Goal: Task Accomplishment & Management: Use online tool/utility

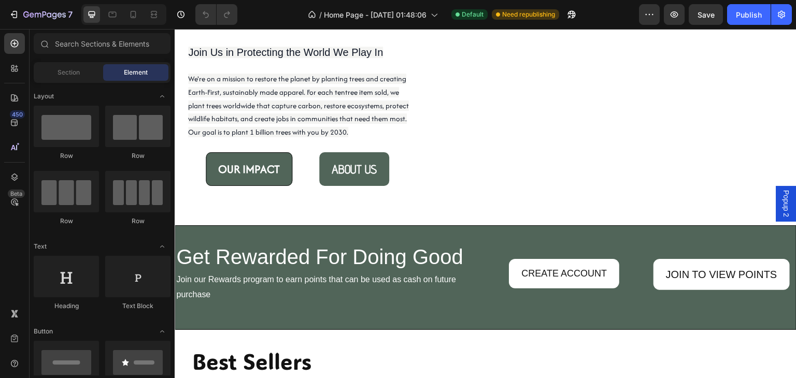
scroll to position [1191, 0]
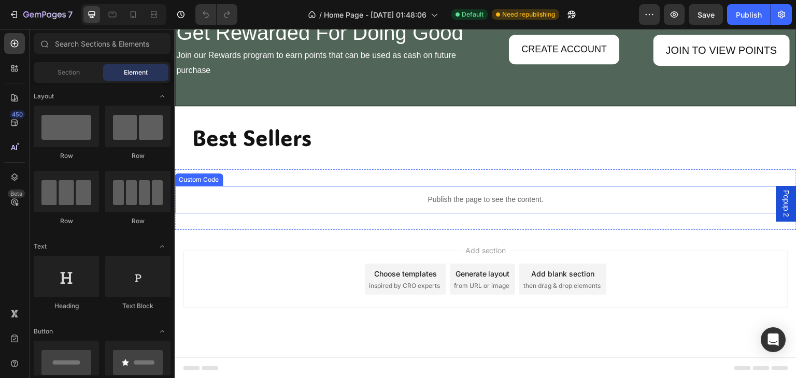
click at [423, 201] on p "Publish the page to see the content." at bounding box center [486, 199] width 622 height 11
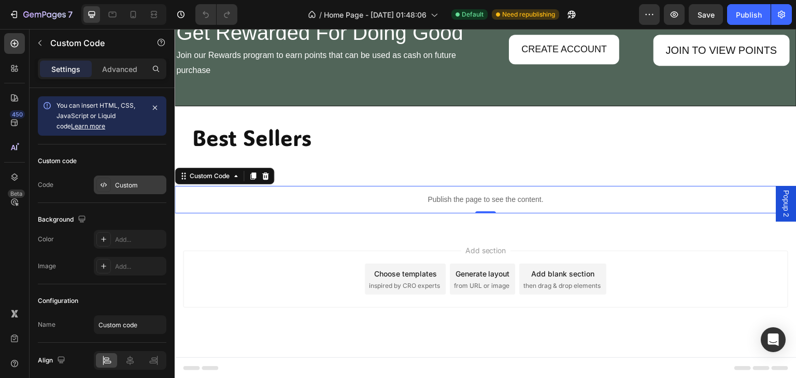
click at [135, 185] on div "Custom" at bounding box center [139, 185] width 49 height 9
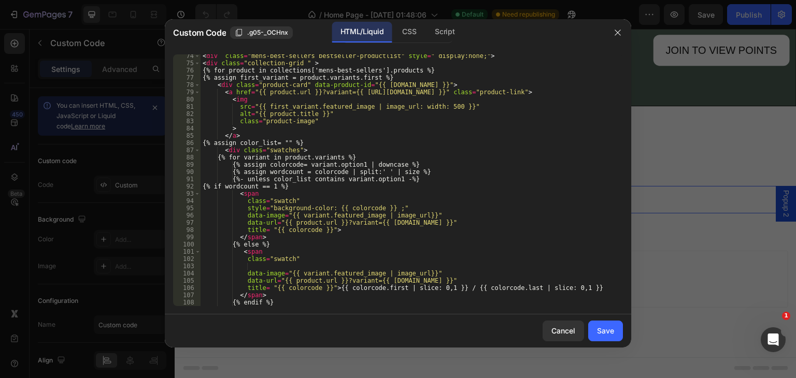
scroll to position [531, 0]
click at [441, 30] on div "Script" at bounding box center [444, 32] width 36 height 21
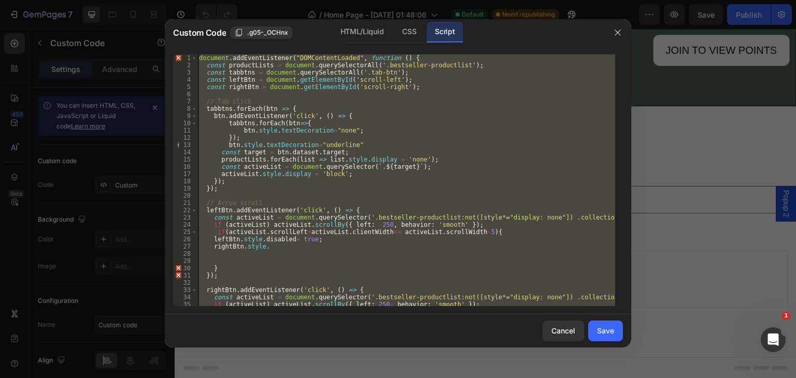
scroll to position [0, 0]
type textarea "});"
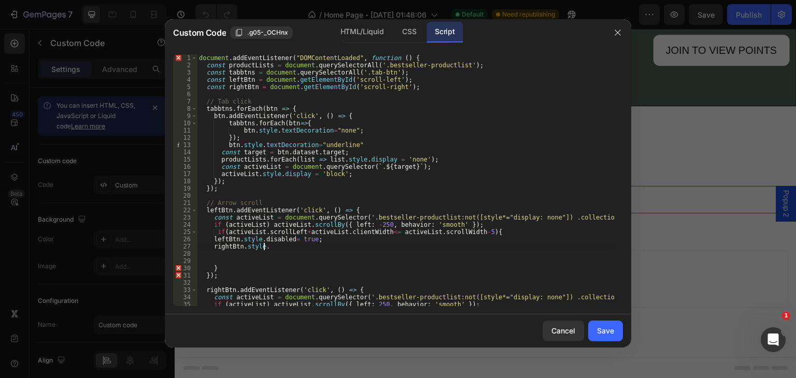
click at [268, 247] on div "document . addEventListener ( "DOMContentLoaded" , function ( ) { const product…" at bounding box center [406, 187] width 418 height 266
click at [325, 246] on div "document . addEventListener ( "DOMContentLoaded" , function ( ) { const product…" at bounding box center [406, 187] width 418 height 266
type textarea "rightBtn.style.disabled="false" ;"
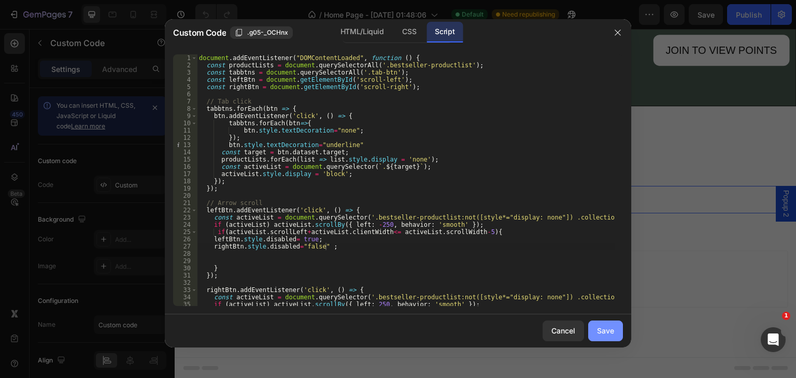
click at [611, 330] on div "Save" at bounding box center [605, 330] width 17 height 11
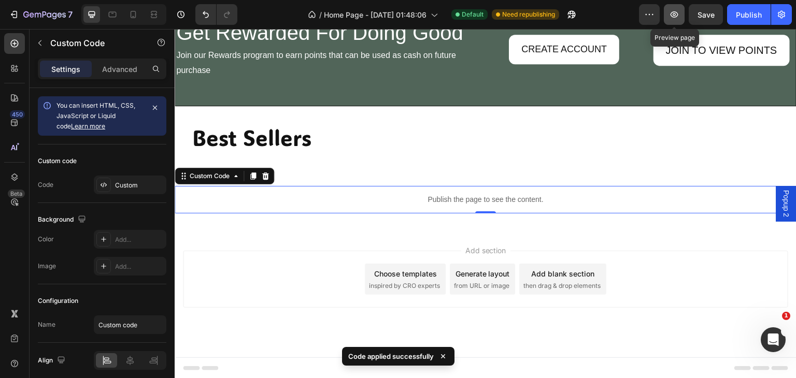
click at [673, 16] on icon "button" at bounding box center [674, 14] width 10 height 10
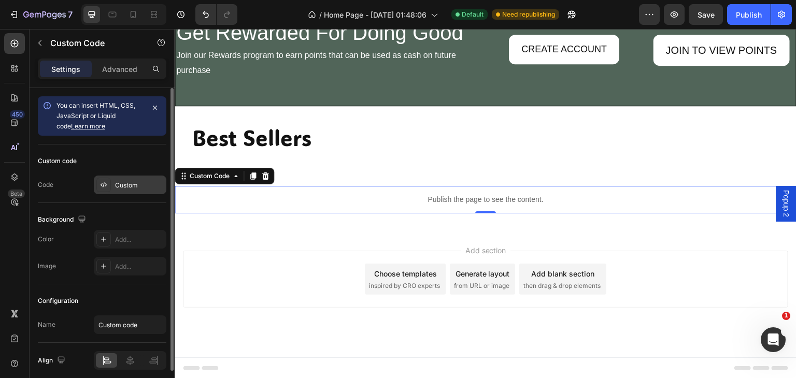
click at [119, 184] on div "Custom" at bounding box center [139, 185] width 49 height 9
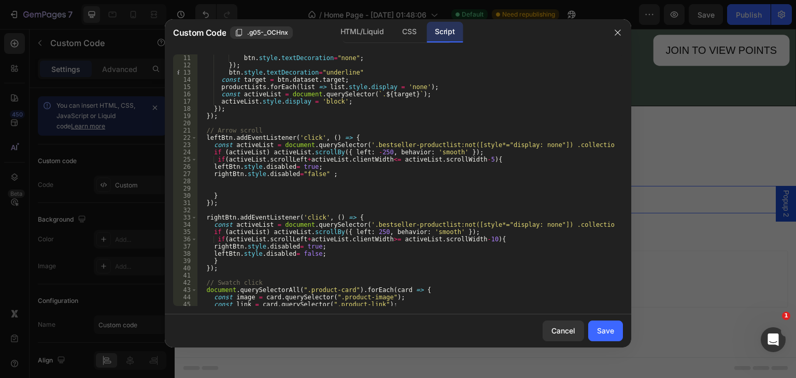
scroll to position [0, 0]
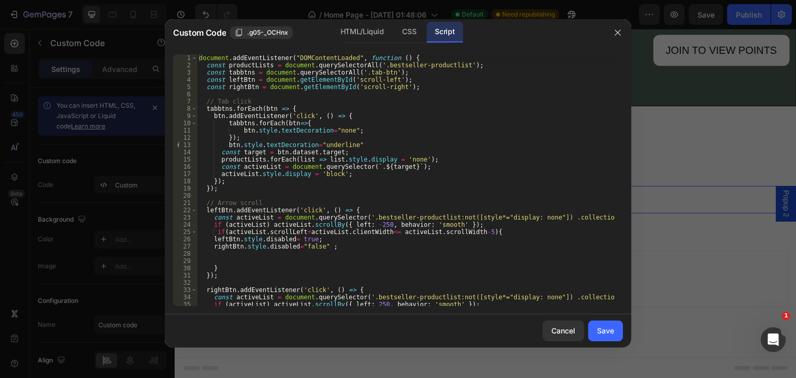
click at [530, 129] on div "document . addEventListener ( "DOMContentLoaded" , function ( ) { const product…" at bounding box center [406, 187] width 418 height 266
click at [397, 122] on div "document . addEventListener ( "DOMContentLoaded" , function ( ) { const product…" at bounding box center [406, 187] width 418 height 266
type textarea "tabbtns.forEach(btn=>{"
click at [397, 122] on div "document . addEventListener ( "DOMContentLoaded" , function ( ) { const product…" at bounding box center [406, 187] width 418 height 266
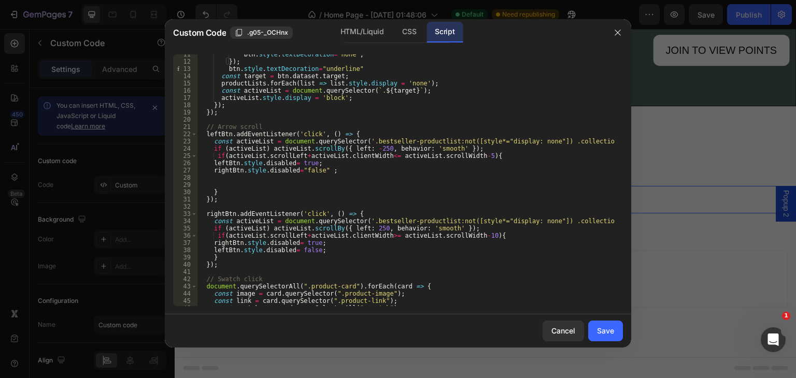
scroll to position [77, 0]
click at [406, 33] on div "CSS" at bounding box center [409, 32] width 31 height 21
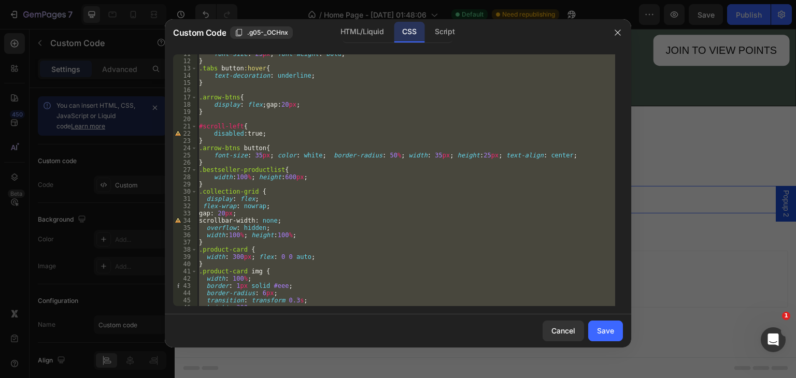
click at [368, 152] on div "font-size : 25 px ; font-weight : bold ; } .tabs button :hover { text-decoratio…" at bounding box center [406, 180] width 418 height 252
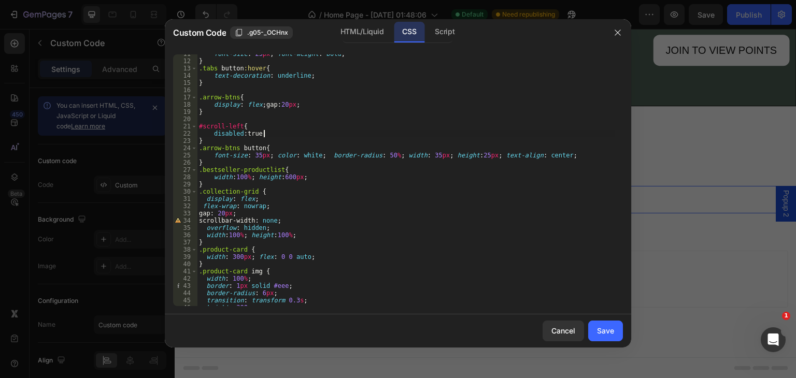
click at [265, 136] on div "font-size : 25 px ; font-weight : bold ; } .tabs button :hover { text-decoratio…" at bounding box center [406, 183] width 418 height 266
click at [297, 165] on div "font-size : 25 px ; font-weight : bold ; } .tabs button :hover { text-decoratio…" at bounding box center [406, 183] width 418 height 266
type textarea "}"
click at [239, 132] on div "font-size : 25 px ; font-weight : bold ; } .tabs button :hover { text-decoratio…" at bounding box center [406, 183] width 418 height 266
click at [273, 145] on div "font-size : 25 px ; font-weight : bold ; } .tabs button :hover { text-decoratio…" at bounding box center [406, 183] width 418 height 266
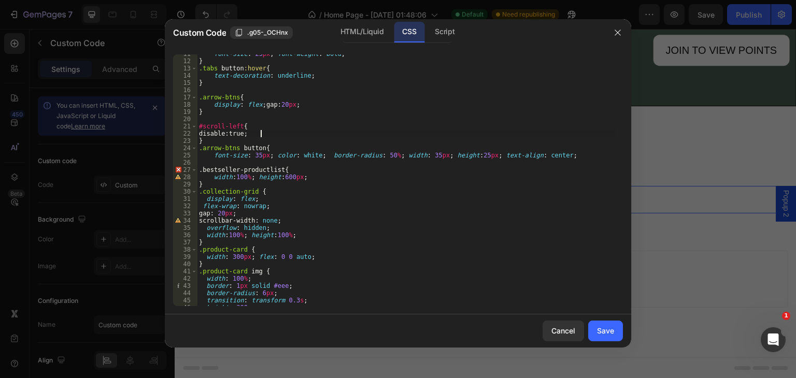
click at [265, 135] on div "font-size : 25 px ; font-weight : bold ; } .tabs button :hover { text-decoratio…" at bounding box center [406, 183] width 418 height 266
type textarea "d"
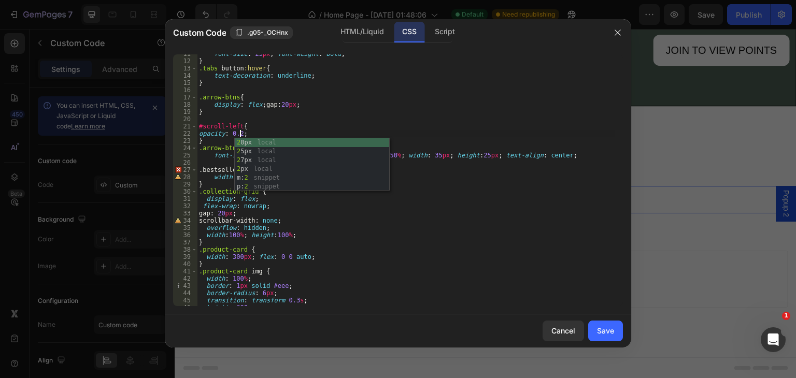
click at [333, 227] on div "font-size : 25 px ; font-weight : bold ; } .tabs button :hover { text-decoratio…" at bounding box center [406, 183] width 418 height 266
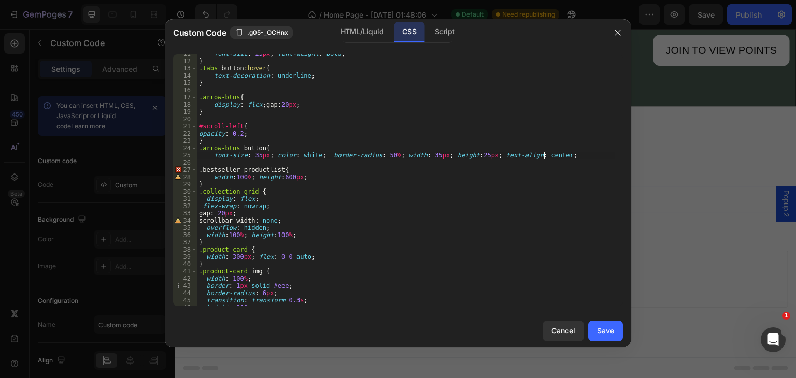
click at [564, 156] on div "font-size : 25 px ; font-weight : bold ; } .tabs button :hover { text-decoratio…" at bounding box center [406, 183] width 418 height 266
click at [441, 30] on div "Script" at bounding box center [444, 32] width 36 height 21
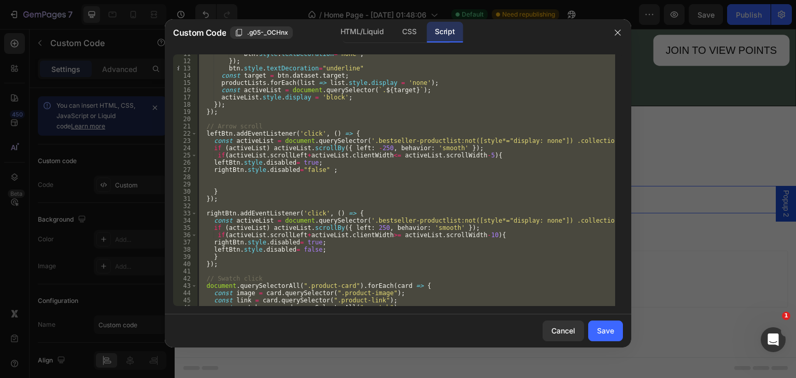
scroll to position [0, 0]
click at [321, 192] on div "btn . style . textDecoration = "none" ; }) ; btn . style . textDecoration = "un…" at bounding box center [406, 180] width 418 height 252
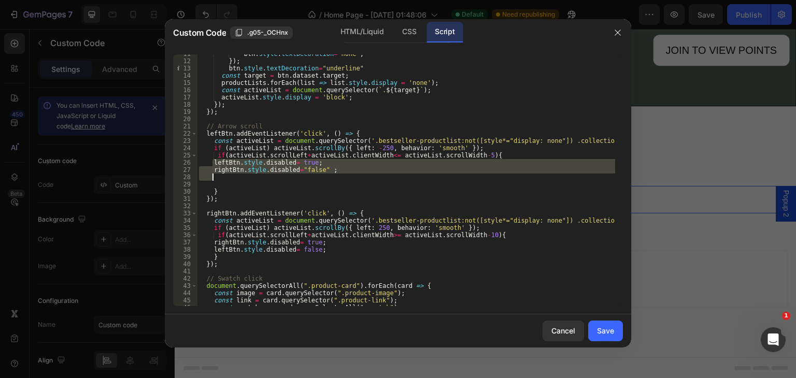
drag, startPoint x: 212, startPoint y: 161, endPoint x: 306, endPoint y: 174, distance: 95.1
click at [306, 174] on div "btn . style . textDecoration = "none" ; }) ; btn . style . textDecoration = "un…" at bounding box center [406, 183] width 418 height 266
type textarea "rightBtn.style.disabled="false" ;"
click at [348, 174] on div "btn . style . textDecoration = "none" ; }) ; btn . style . textDecoration = "un…" at bounding box center [406, 180] width 418 height 252
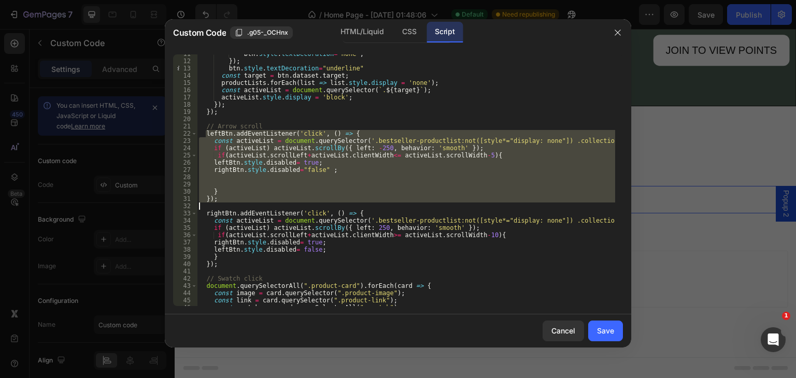
drag, startPoint x: 206, startPoint y: 133, endPoint x: 234, endPoint y: 203, distance: 75.5
click at [234, 203] on div "btn . style . textDecoration = "none" ; }) ; btn . style . textDecoration = "un…" at bounding box center [406, 183] width 418 height 266
type textarea "});"
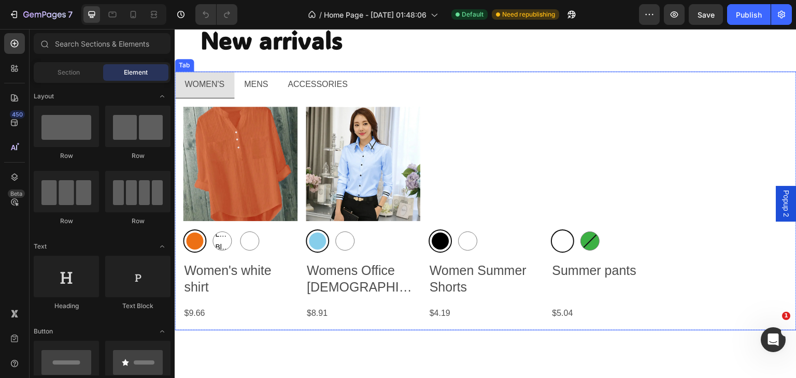
scroll to position [483, 0]
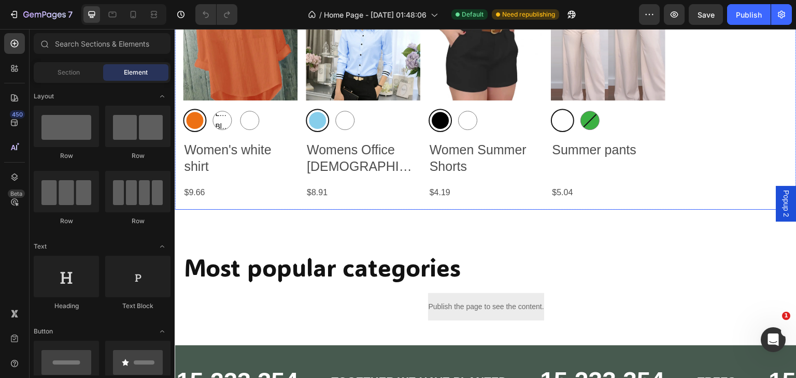
radio input "false"
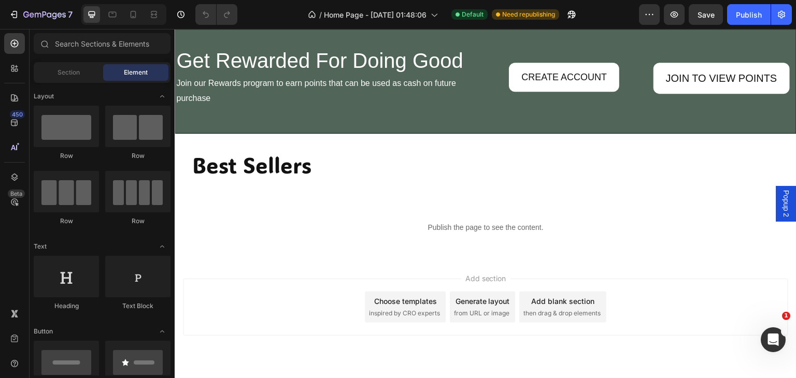
scroll to position [1270, 0]
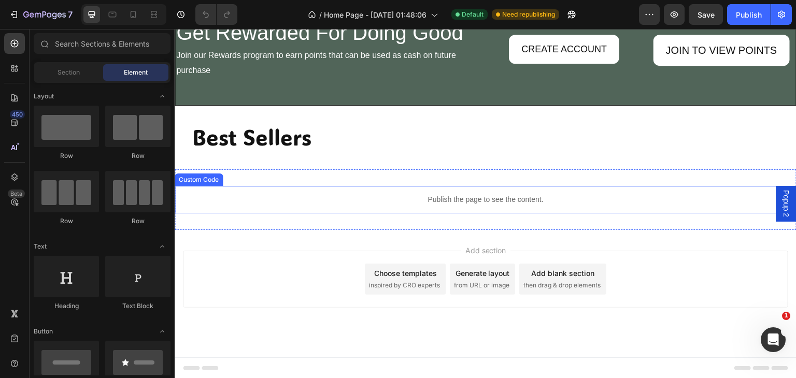
click at [460, 194] on p "Publish the page to see the content." at bounding box center [486, 199] width 622 height 11
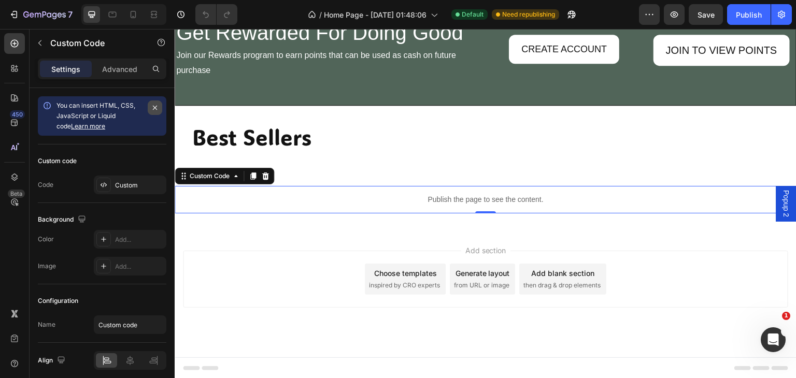
click at [153, 107] on icon "button" at bounding box center [155, 108] width 8 height 8
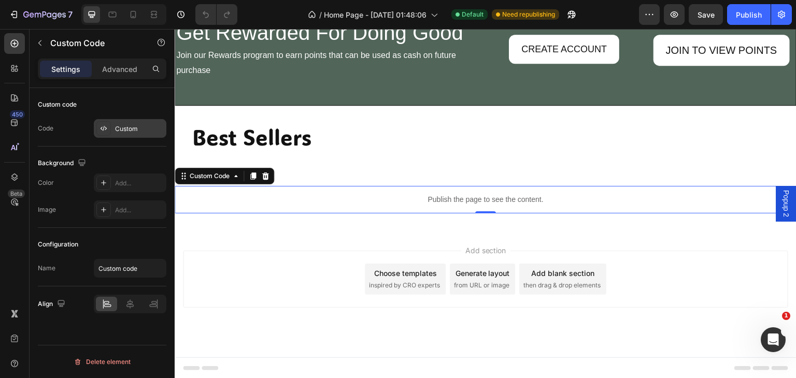
click at [112, 121] on div "Custom" at bounding box center [130, 128] width 73 height 19
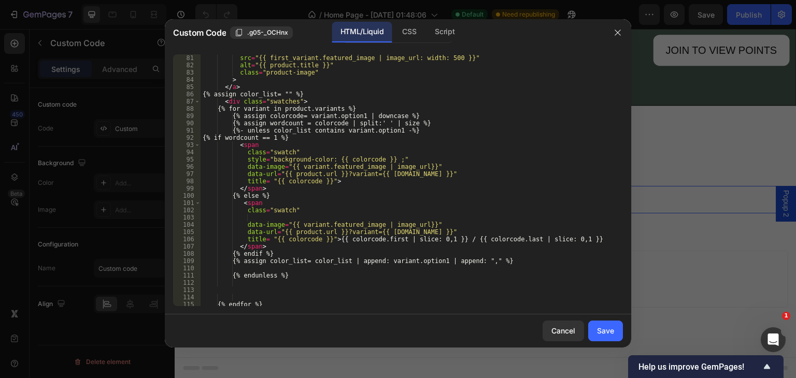
scroll to position [653, 0]
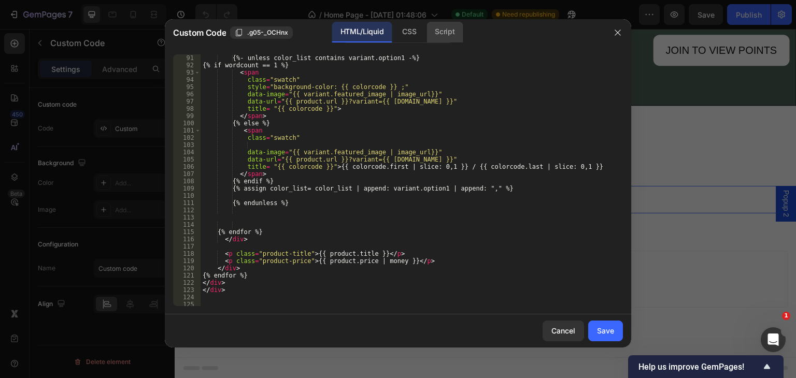
click at [447, 36] on div "Script" at bounding box center [444, 32] width 36 height 21
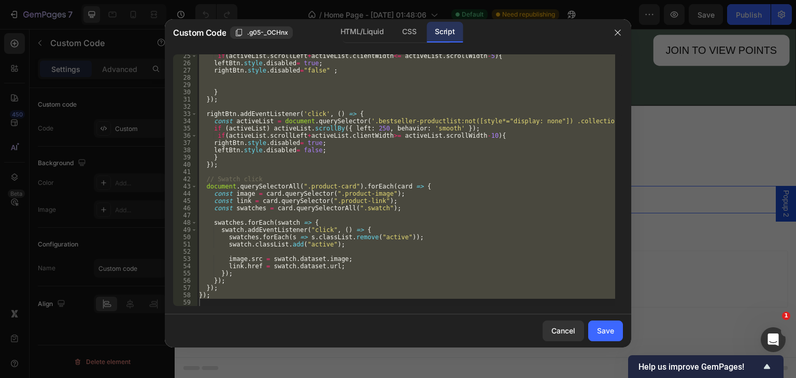
scroll to position [176, 0]
click at [301, 161] on div "if ( activeList . scrollLeft + activeList . clientWidth <= activeList . scrollW…" at bounding box center [406, 180] width 418 height 252
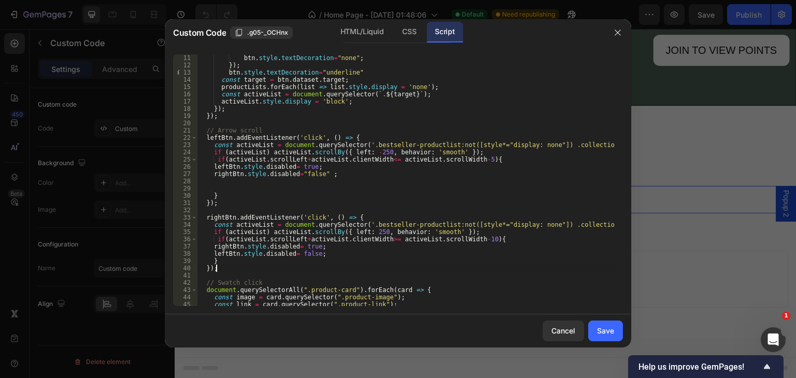
scroll to position [73, 0]
click at [263, 175] on div "tabbtns . forEach ( btn => { btn . style . textDecoration = "none" ; }) ; btn .…" at bounding box center [406, 180] width 418 height 266
click at [258, 167] on div "tabbtns . forEach ( btn => { btn . style . textDecoration = "none" ; }) ; btn .…" at bounding box center [406, 180] width 418 height 266
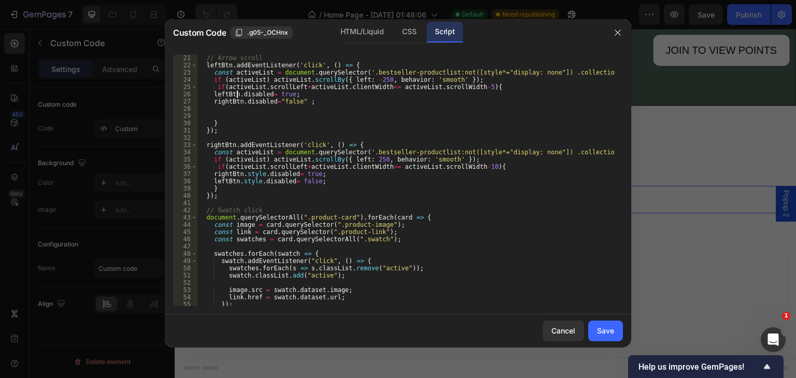
scroll to position [176, 0]
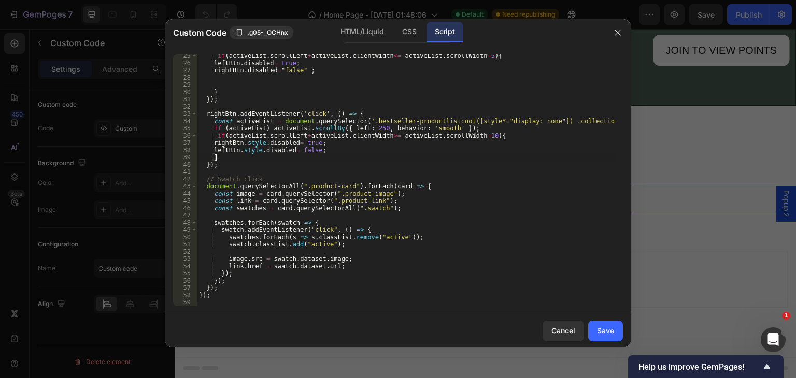
click at [311, 156] on div "if ( activeList . scrollLeft + activeList . clientWidth <= activeList . scrollW…" at bounding box center [406, 185] width 418 height 266
click at [293, 151] on div "if ( activeList . scrollLeft + activeList . clientWidth <= activeList . scrollW…" at bounding box center [406, 185] width 418 height 266
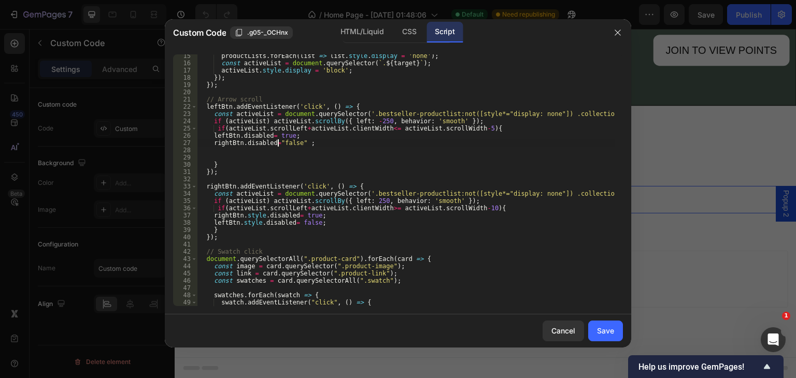
click at [278, 143] on div "productLists . forEach ( list => list . style . display = 'none' ) ; const acti…" at bounding box center [406, 185] width 418 height 266
drag, startPoint x: 296, startPoint y: 141, endPoint x: 299, endPoint y: 150, distance: 9.2
click at [297, 146] on div "productLists . forEach ( list => list . style . display = 'none' ) ; const acti…" at bounding box center [406, 185] width 418 height 266
click at [278, 145] on div "productLists . forEach ( list => list . style . display = 'none' ) ; const acti…" at bounding box center [406, 185] width 418 height 266
type textarea "rightBtn.disabled=false ;"
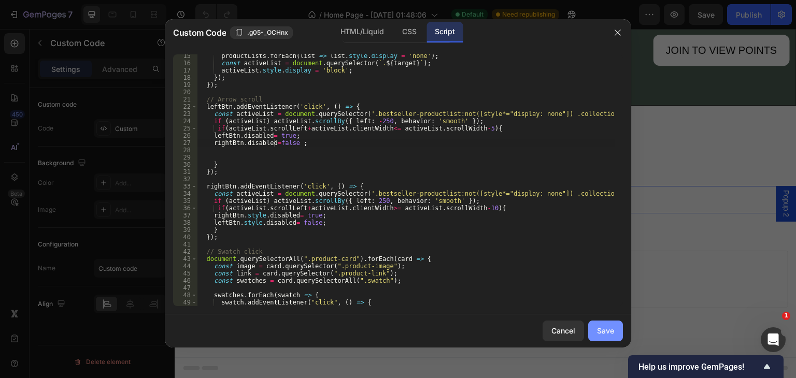
click at [599, 330] on div "Save" at bounding box center [605, 330] width 17 height 11
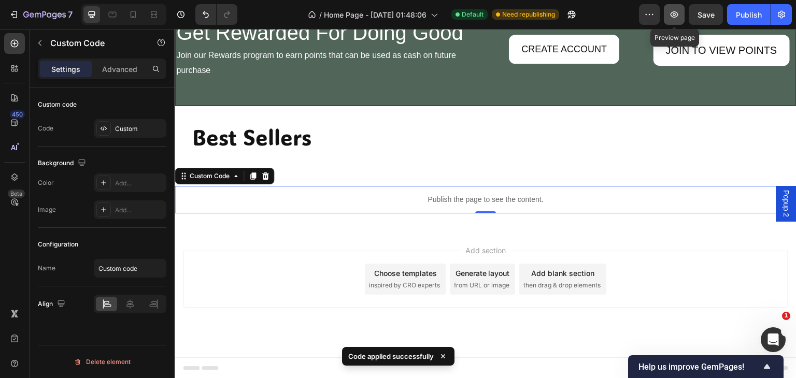
click at [673, 10] on icon "button" at bounding box center [674, 14] width 10 height 10
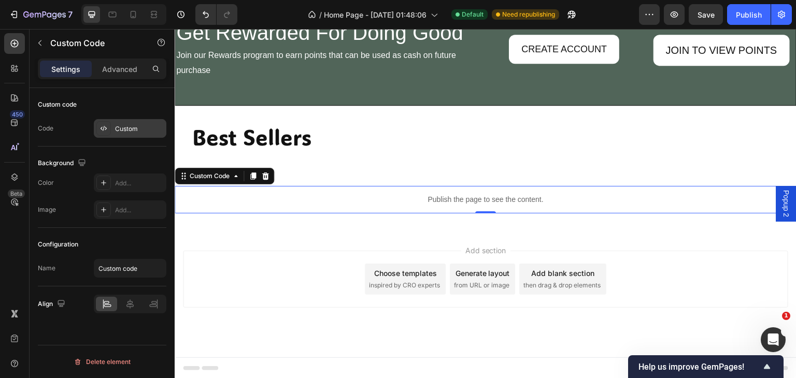
click at [129, 135] on div "Custom" at bounding box center [130, 128] width 73 height 19
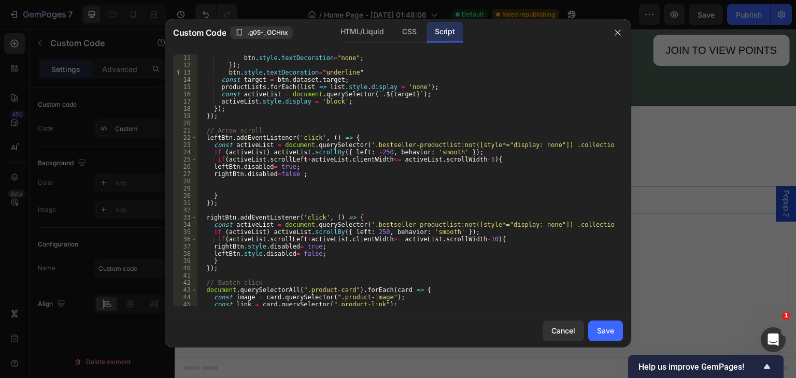
scroll to position [73, 0]
click at [401, 34] on div "CSS" at bounding box center [409, 32] width 31 height 21
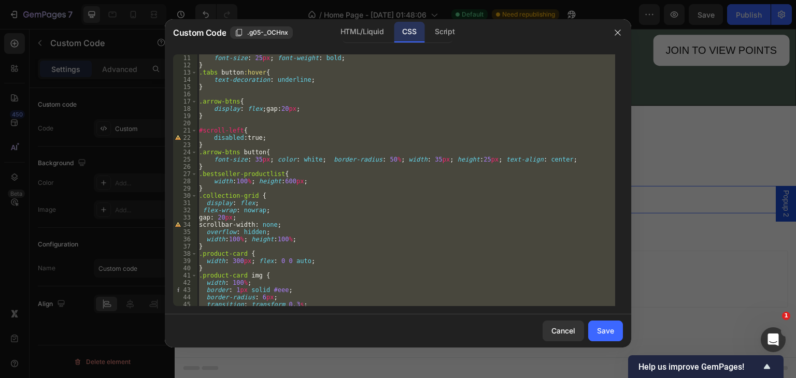
click at [272, 194] on div ".tabs button { font-size : 25 px ; font-weight : bold ; } .tabs button :hover {…" at bounding box center [406, 180] width 418 height 252
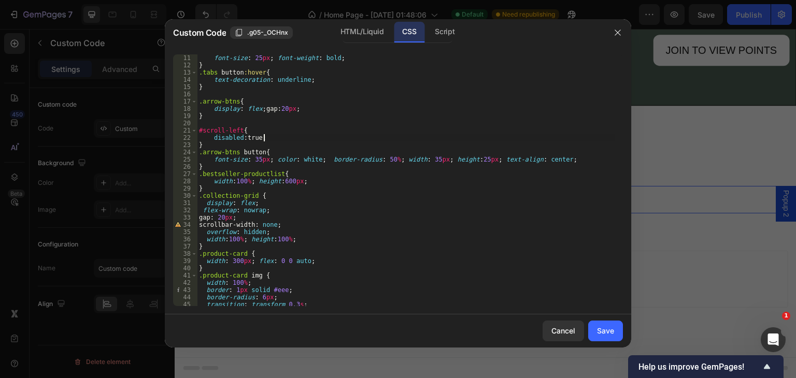
click at [267, 138] on div ".tabs button { font-size : 25 px ; font-weight : bold ; } .tabs button :hover {…" at bounding box center [406, 180] width 418 height 266
type textarea "d"
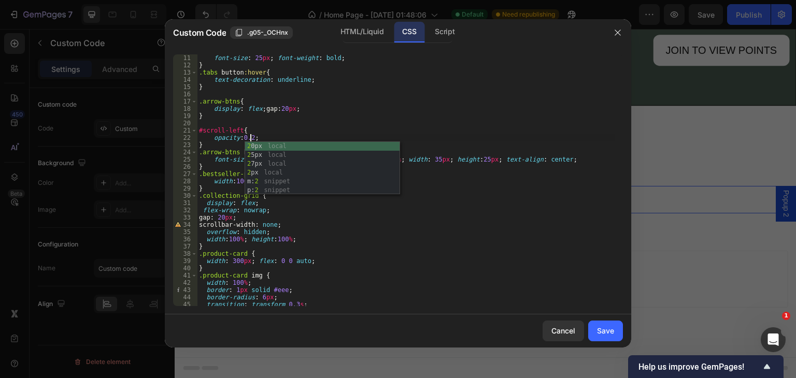
scroll to position [0, 4]
click at [367, 247] on div ".tabs button { font-size : 25 px ; font-weight : bold ; } .tabs button :hover {…" at bounding box center [406, 180] width 418 height 266
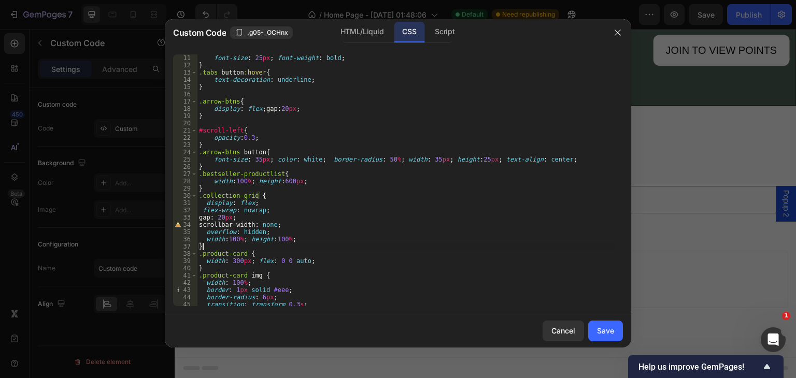
scroll to position [0, 0]
click at [436, 32] on div "Script" at bounding box center [444, 32] width 36 height 21
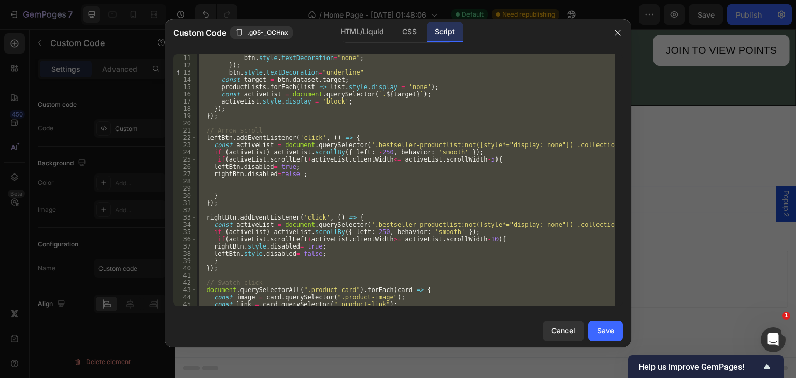
click at [289, 112] on div "tabbtns . forEach ( btn => { btn . style . textDecoration = "none" ; }) ; btn .…" at bounding box center [406, 180] width 418 height 252
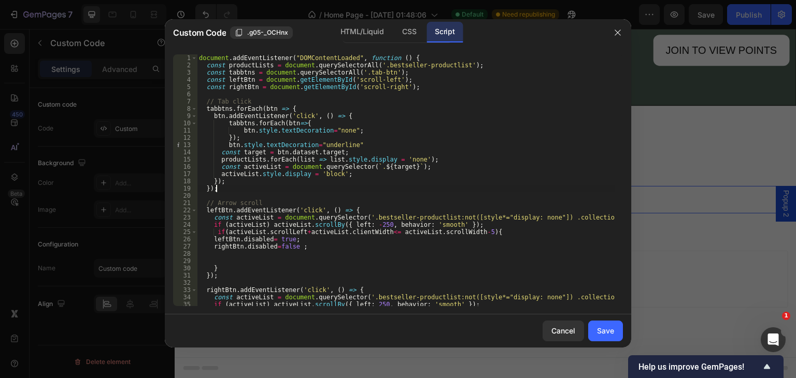
scroll to position [73, 0]
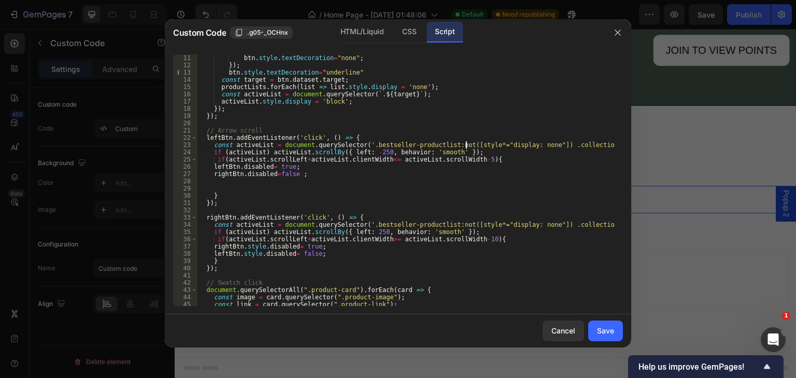
click at [465, 148] on div "tabbtns . forEach ( btn => { btn . style . textDecoration = "none" ; }) ; btn .…" at bounding box center [406, 180] width 418 height 266
click at [465, 151] on div "tabbtns . forEach ( btn => { btn . style . textDecoration = "none" ; }) ; btn .…" at bounding box center [406, 180] width 418 height 266
type textarea "if (activeList) activeList.scrollBy({ left: -250, behavior: 'smooth' });"
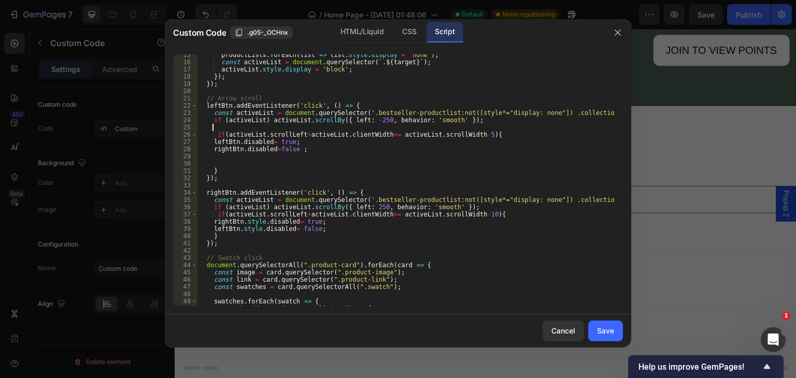
scroll to position [108, 0]
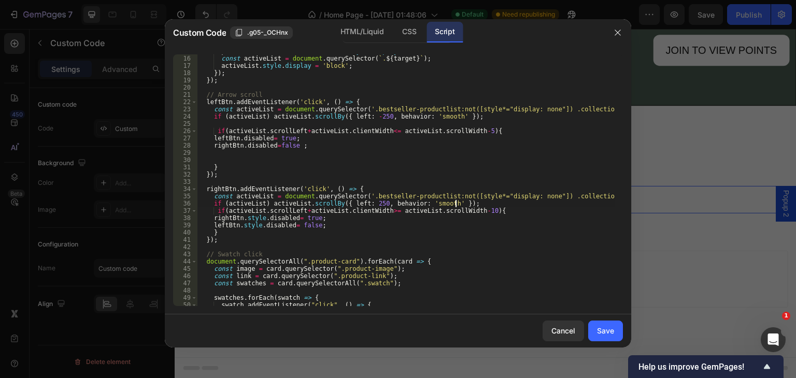
click at [464, 201] on div "productLists . forEach ( list => list . style . display = 'none' ) ; const acti…" at bounding box center [406, 181] width 418 height 266
type textarea "if (activeList) activeList.scrollBy({ left: 250, behavior: 'smooth' });"
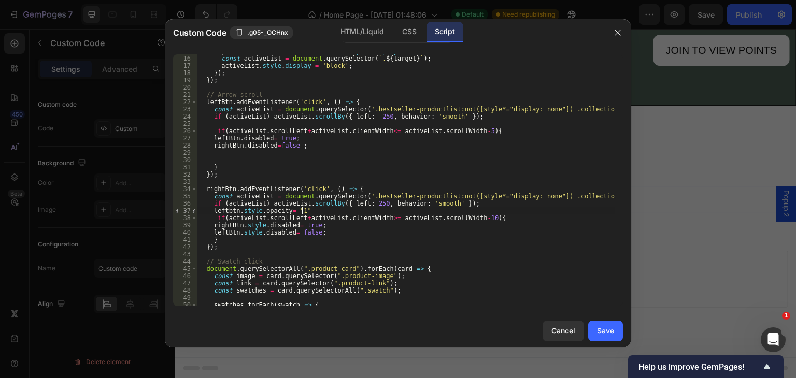
scroll to position [0, 8]
click at [321, 224] on div "productLists . forEach ( list => list . style . display = 'none' ) ; const acti…" at bounding box center [406, 181] width 418 height 266
click at [316, 234] on div "productLists . forEach ( list => list . style . display = 'none' ) ; const acti…" at bounding box center [406, 181] width 418 height 266
type textarea "l"
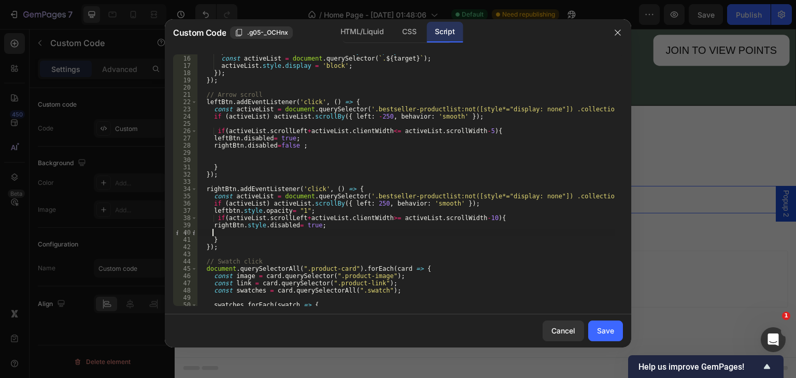
scroll to position [0, 0]
click at [323, 226] on div "productLists . forEach ( list => list . style . display = 'none' ) ; const acti…" at bounding box center [406, 181] width 418 height 266
type textarea "r"
click at [466, 206] on div "productLists . forEach ( list => list . style . display = 'none' ) ; const acti…" at bounding box center [406, 181] width 418 height 266
type textarea "if (activeList) activeList.scrollBy({ left: 250, behavior: 'smooth' });"
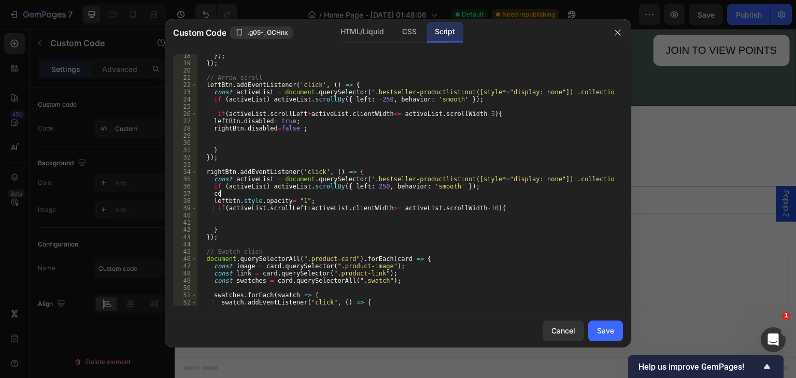
scroll to position [0, 1]
type textarea "c"
click at [224, 218] on div "}) ; }) ; // Arrow scroll leftBtn . addEventListener ( 'click' , ( ) => { const…" at bounding box center [406, 185] width 418 height 266
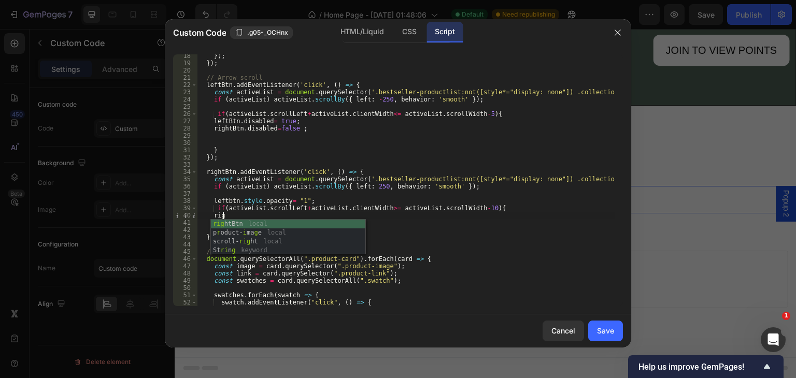
scroll to position [0, 2]
click at [289, 224] on div "right Btn local scroll- right local" at bounding box center [288, 237] width 154 height 35
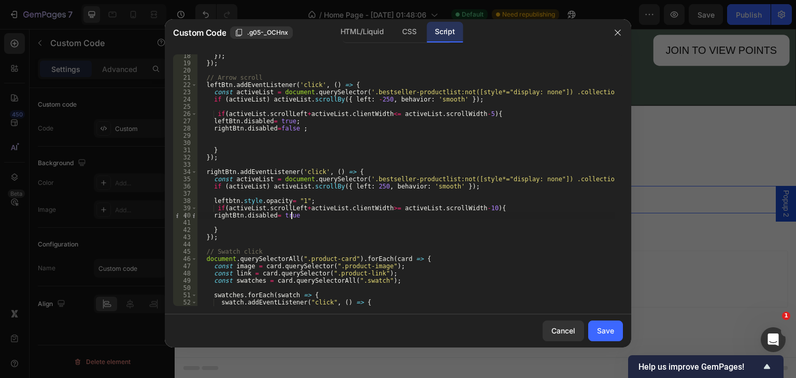
scroll to position [0, 7]
type textarea "rightBtn.disabled= true;"
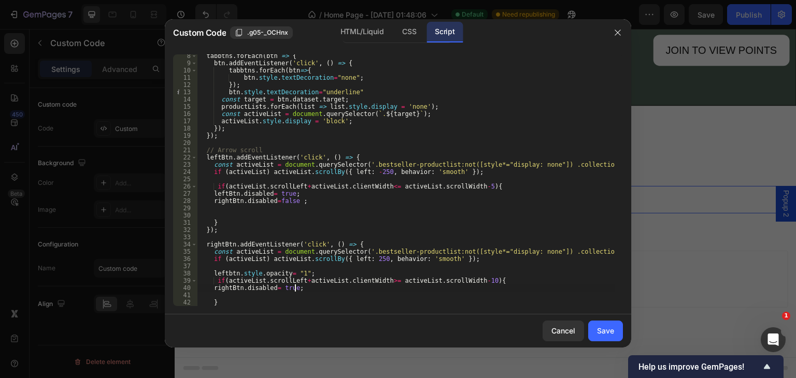
scroll to position [53, 0]
click at [233, 179] on div "tabbtns . forEach ( btn => { btn . addEventListener ( 'click' , ( ) => { tabbtn…" at bounding box center [406, 185] width 418 height 266
click at [296, 198] on div "tabbtns . forEach ( btn => { btn . addEventListener ( 'click' , ( ) => { tabbtn…" at bounding box center [406, 185] width 418 height 266
click at [300, 199] on div "tabbtns . forEach ( btn => { btn . addEventListener ( 'click' , ( ) => { tabbtn…" at bounding box center [406, 185] width 418 height 266
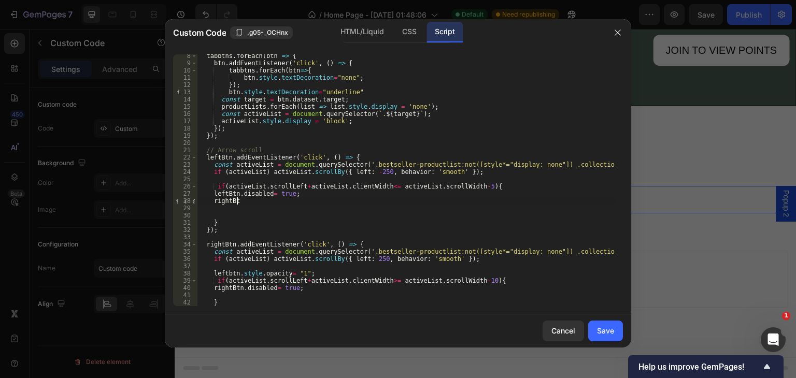
type textarea "r"
click at [208, 216] on div "tabbtns . forEach ( btn => { btn . addEventListener ( 'click' , ( ) => { tabbtn…" at bounding box center [406, 185] width 418 height 266
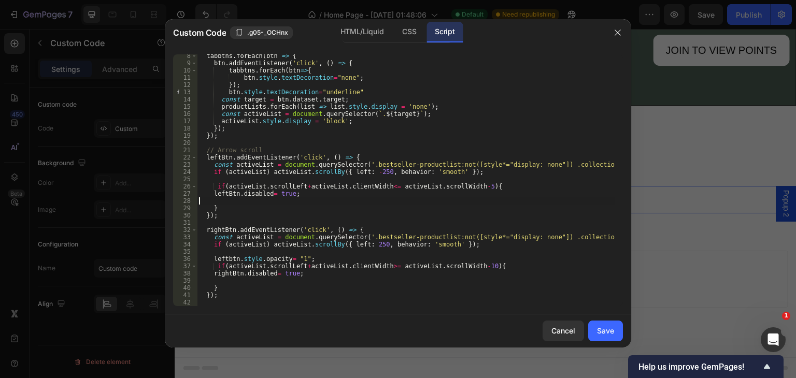
type textarea "leftBtn.disabled= true;"
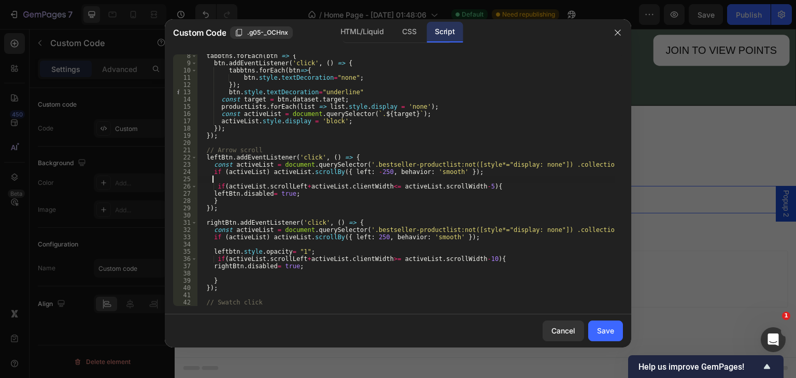
click at [228, 177] on div "tabbtns . forEach ( btn => { btn . addEventListener ( 'click' , ( ) => { tabbtn…" at bounding box center [406, 185] width 418 height 266
click at [259, 254] on div "tabbtns . forEach ( btn => { btn . addEventListener ( 'click' , ( ) => { tabbtn…" at bounding box center [406, 185] width 418 height 266
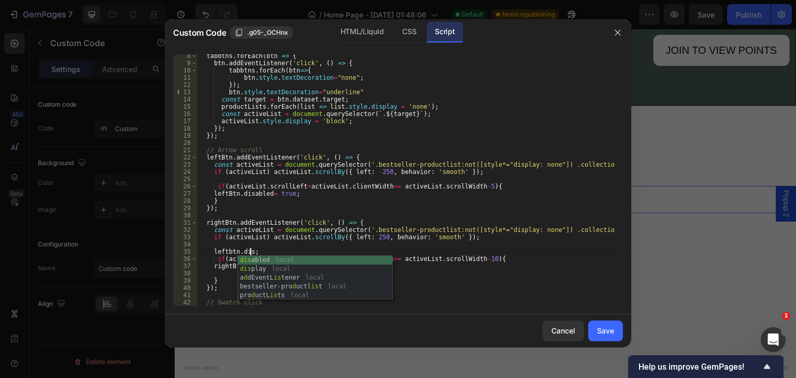
scroll to position [0, 4]
click at [296, 258] on div "disa bled local dis pl a y local" at bounding box center [315, 273] width 154 height 35
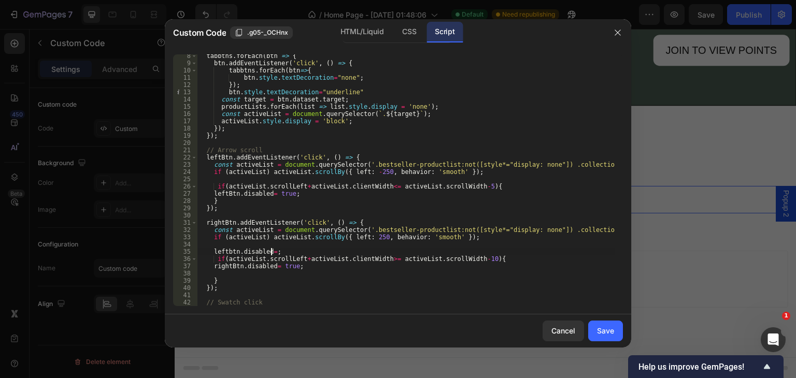
scroll to position [0, 6]
type textarea "leftbtn.disabled= false;"
click at [222, 181] on div "tabbtns . forEach ( btn => { btn . addEventListener ( 'click' , ( ) => { tabbtn…" at bounding box center [406, 185] width 418 height 266
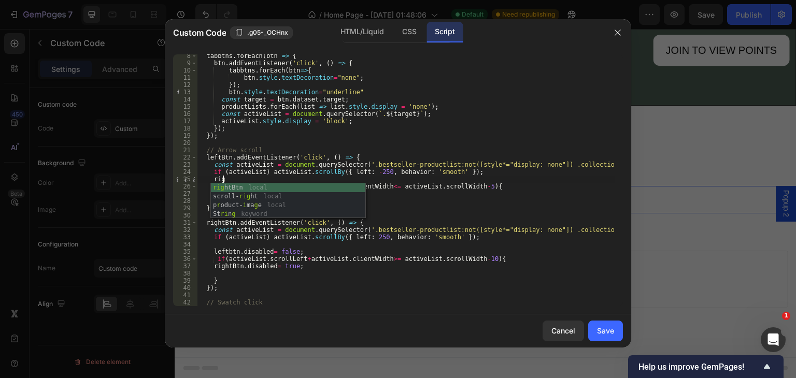
scroll to position [0, 2]
click at [258, 188] on div "right Btn local scroll- right local" at bounding box center [288, 200] width 154 height 35
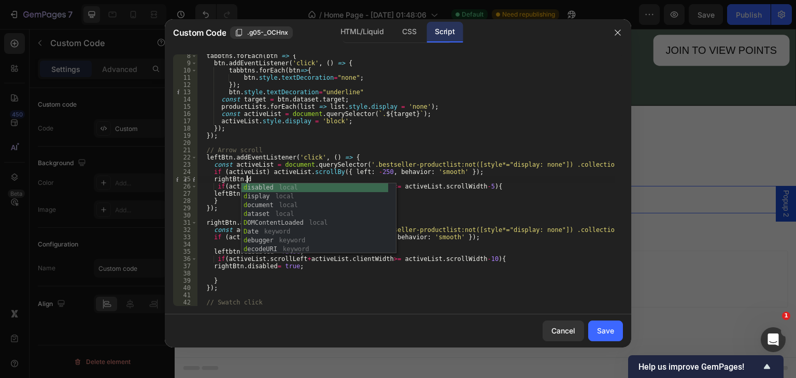
scroll to position [0, 4]
click at [263, 188] on div "dis abled local dis play local a d dEventL is tener local bestseller-pro d uctl…" at bounding box center [318, 214] width 154 height 62
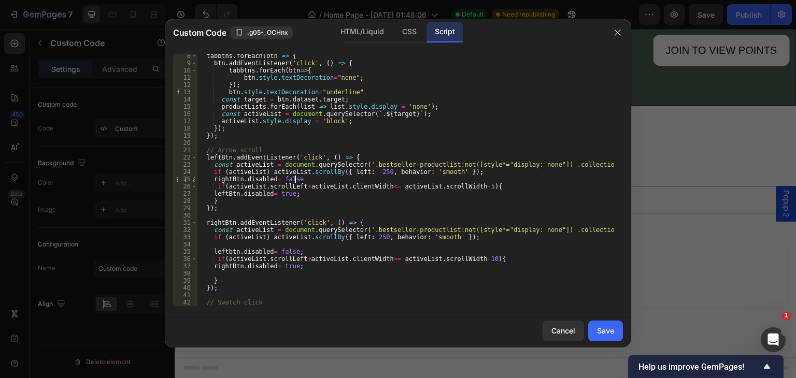
scroll to position [0, 7]
click at [365, 30] on div "HTML/Liquid" at bounding box center [362, 32] width 60 height 21
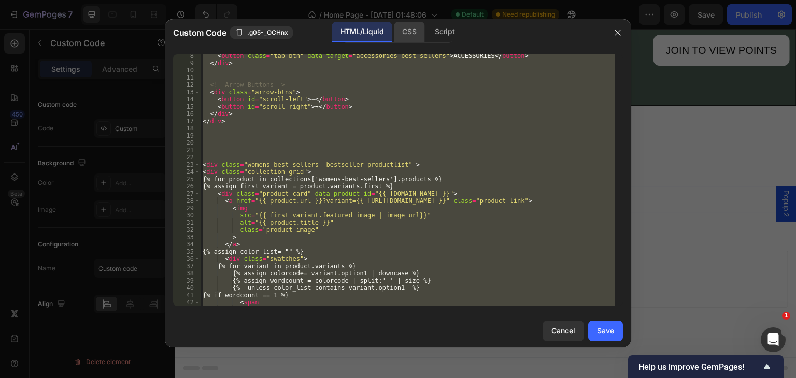
click at [415, 31] on div "CSS" at bounding box center [409, 32] width 31 height 21
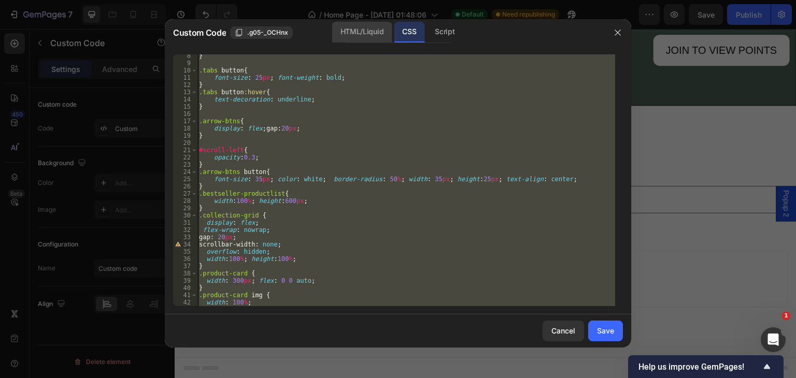
click at [378, 25] on div "HTML/Liquid" at bounding box center [362, 32] width 60 height 21
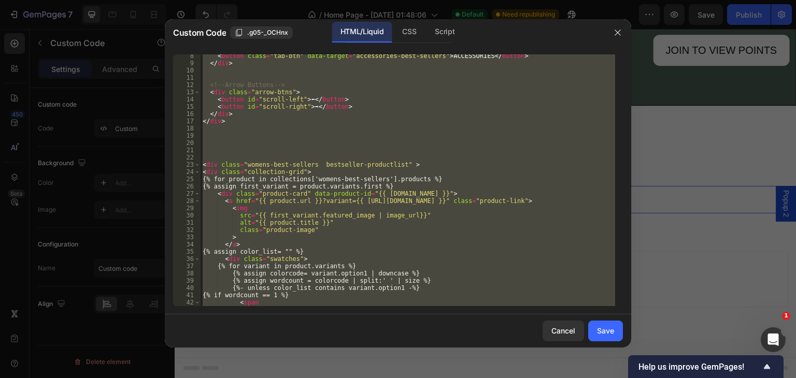
type textarea "</div>"
click at [315, 137] on div "< button class = "tab-btn" data-target = "accessories-best-sellers" > ACCESSORI…" at bounding box center [407, 180] width 414 height 252
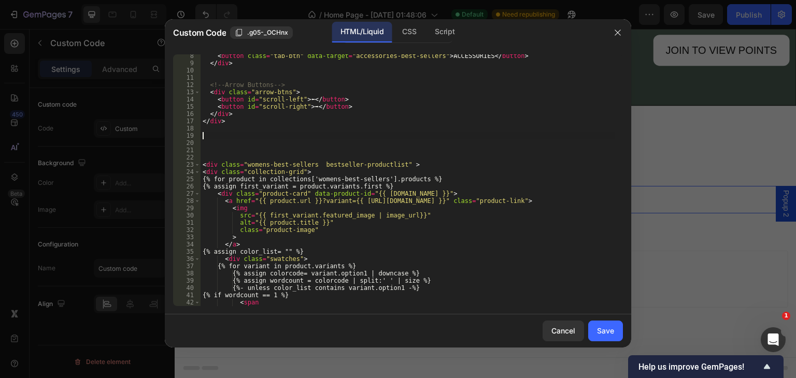
scroll to position [0, 0]
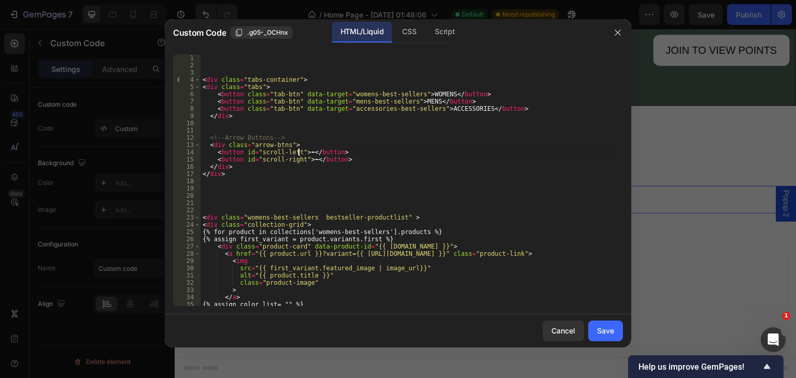
click at [297, 152] on div "< div class = "tabs-container" > < div class = "tabs" > < button class = "tab-b…" at bounding box center [407, 187] width 414 height 266
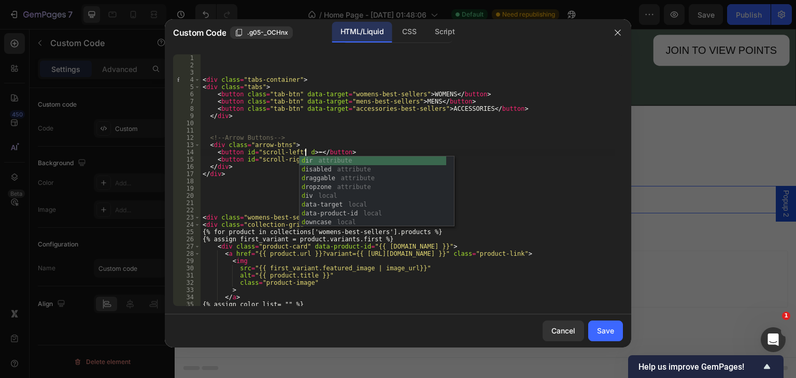
scroll to position [0, 9]
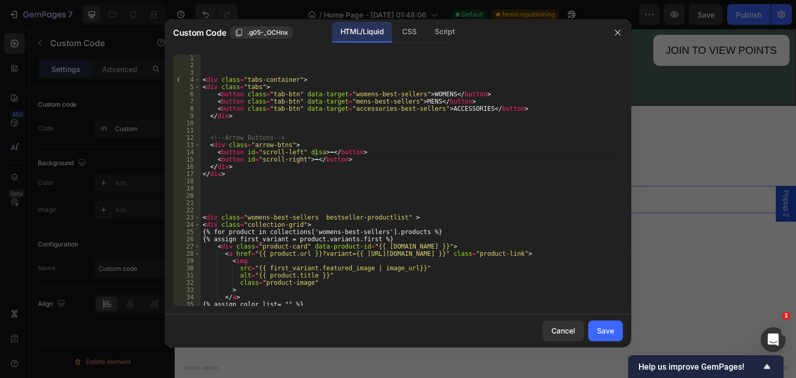
click at [357, 0] on body "7 Version history / Home Page - Sep 15, 01:48:06 Default Need republishing Prev…" at bounding box center [398, 0] width 796 height 0
click at [314, 153] on div "< div class = "tabs-container" > < div class = "tabs" > < button class = "tab-b…" at bounding box center [407, 187] width 414 height 266
type textarea "<button id="scroll-left" disabled > ⬅</button>"
click at [598, 334] on div "Save" at bounding box center [605, 330] width 17 height 11
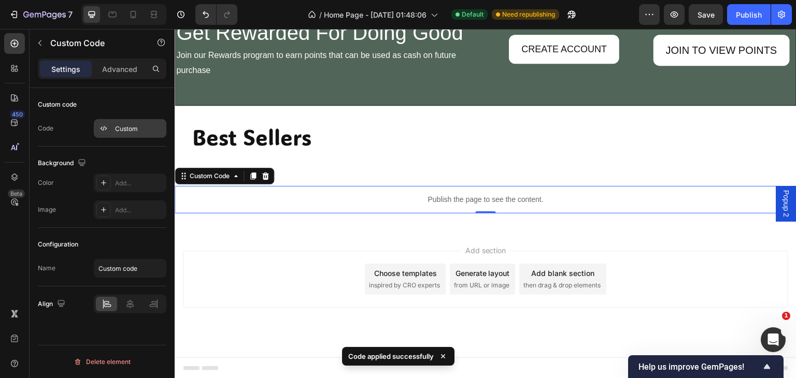
click at [128, 132] on div "Custom" at bounding box center [139, 128] width 49 height 9
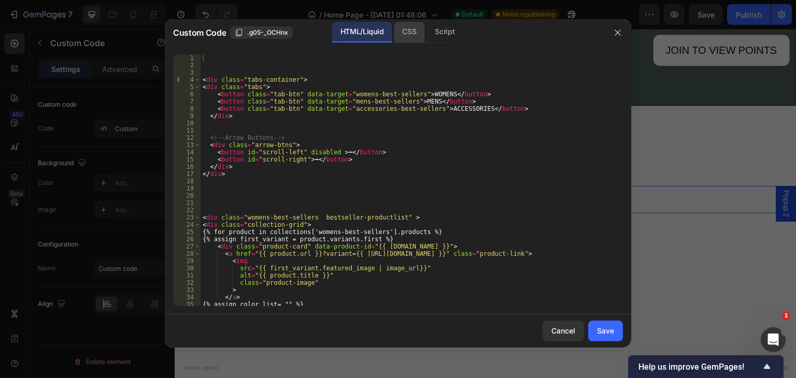
click at [414, 31] on div "CSS" at bounding box center [409, 32] width 31 height 21
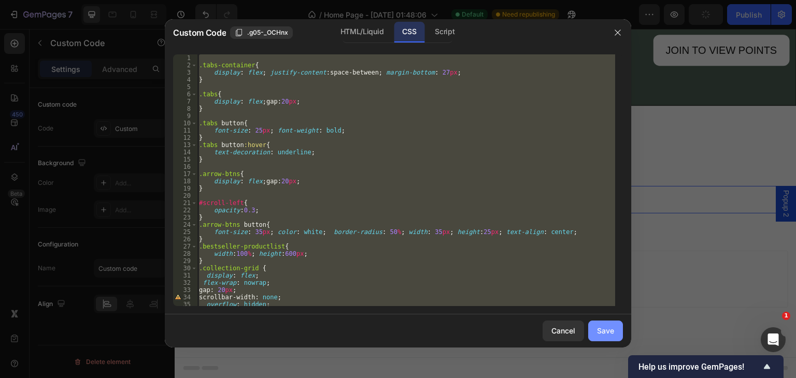
click at [607, 334] on div "Save" at bounding box center [605, 330] width 17 height 11
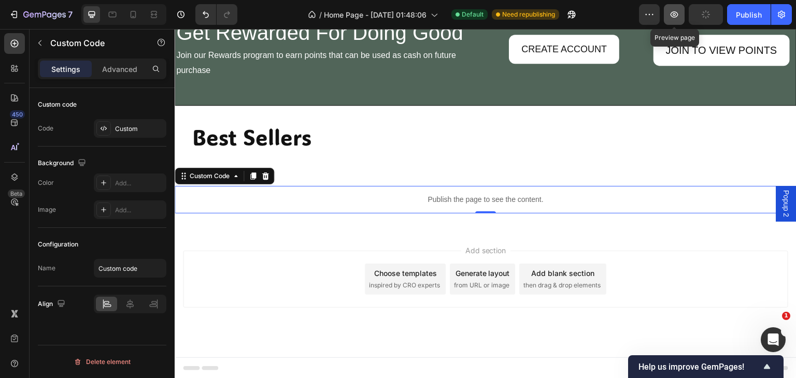
click at [675, 14] on icon "button" at bounding box center [673, 14] width 3 height 3
click at [150, 126] on div "Custom" at bounding box center [139, 128] width 49 height 9
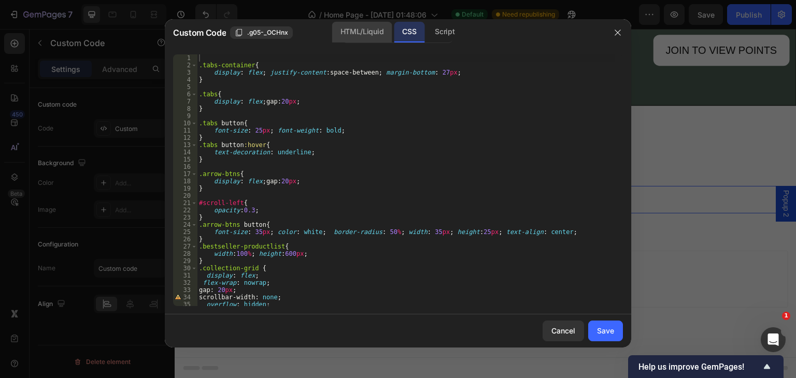
click at [359, 26] on div "HTML/Liquid" at bounding box center [362, 32] width 60 height 21
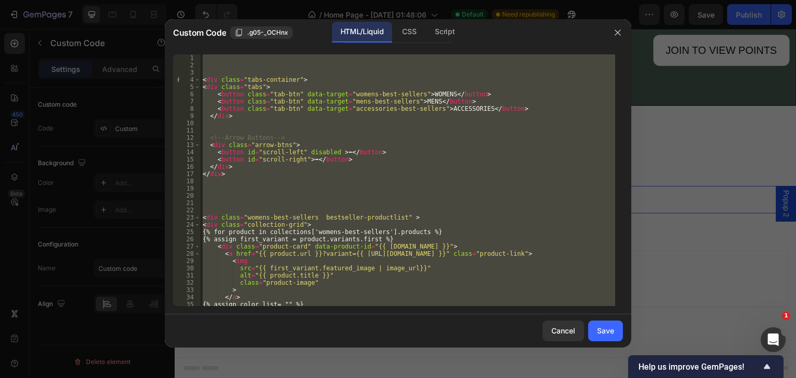
click at [330, 151] on div "< div class = "tabs-container" > < div class = "tabs" > < button class = "tab-b…" at bounding box center [407, 180] width 414 height 252
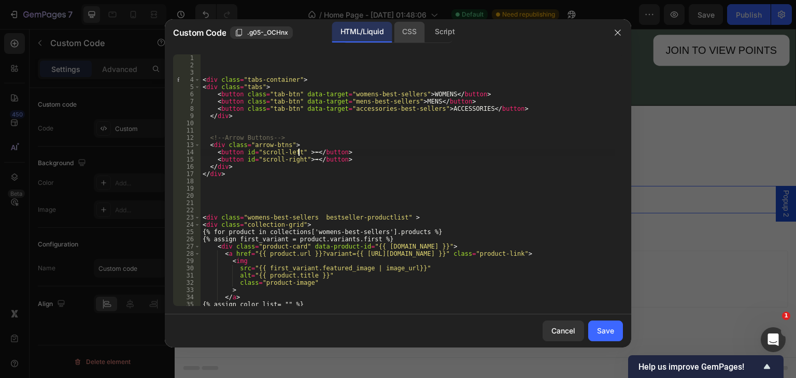
click at [403, 33] on div "CSS" at bounding box center [409, 32] width 31 height 21
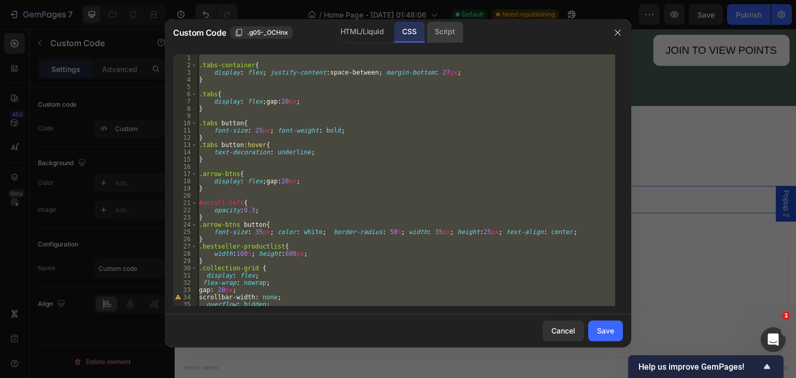
click at [435, 25] on div "Script" at bounding box center [444, 32] width 36 height 21
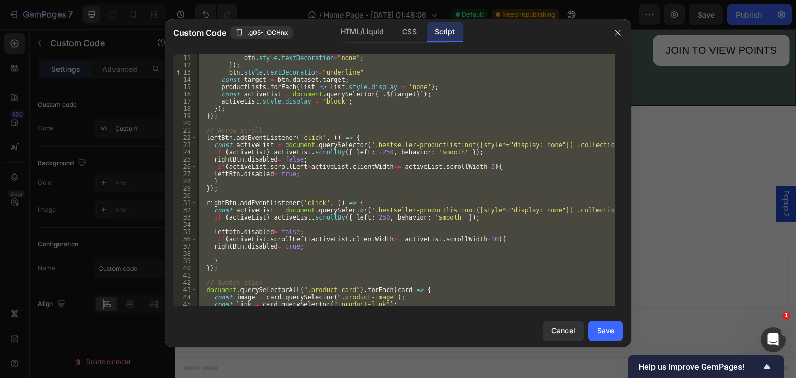
scroll to position [73, 0]
click at [271, 158] on div "tabbtns . forEach ( btn => { btn . style . textDecoration = "none" ; }) ; btn .…" at bounding box center [406, 180] width 418 height 252
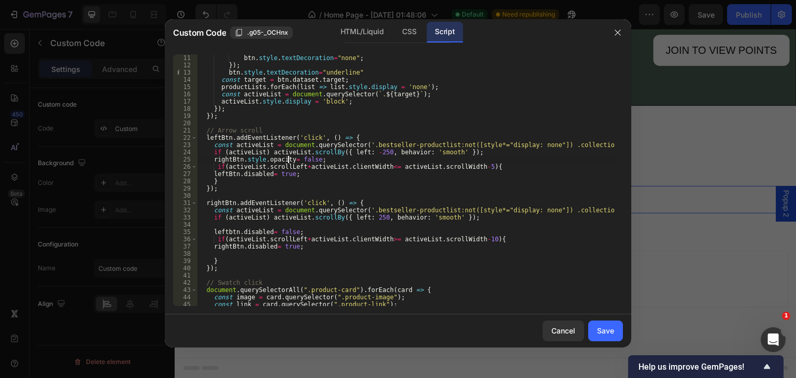
scroll to position [0, 7]
click at [323, 158] on div "tabbtns . forEach ( btn => { btn . style . textDecoration = "none" ; }) ; btn .…" at bounding box center [406, 180] width 418 height 266
click at [267, 176] on div "tabbtns . forEach ( btn => { btn . style . textDecoration = "none" ; }) ; btn .…" at bounding box center [406, 180] width 418 height 266
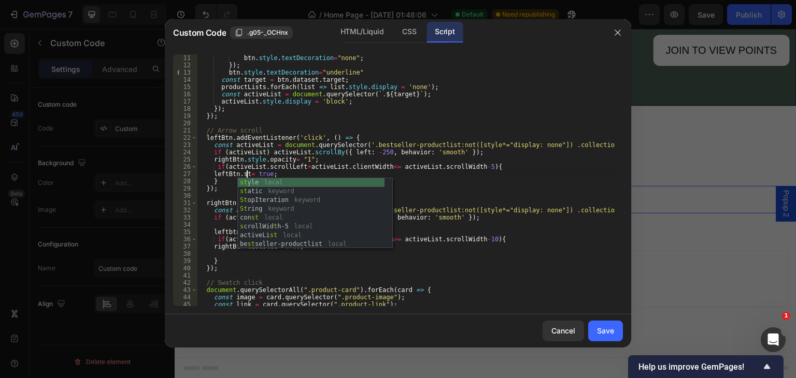
scroll to position [0, 4]
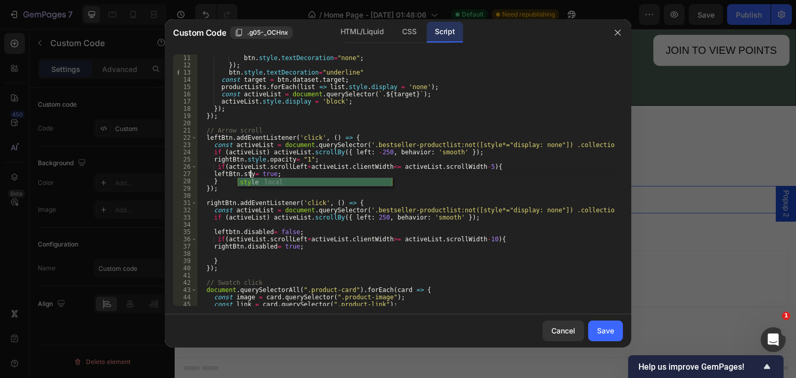
click at [270, 181] on div "sty le local" at bounding box center [315, 191] width 154 height 26
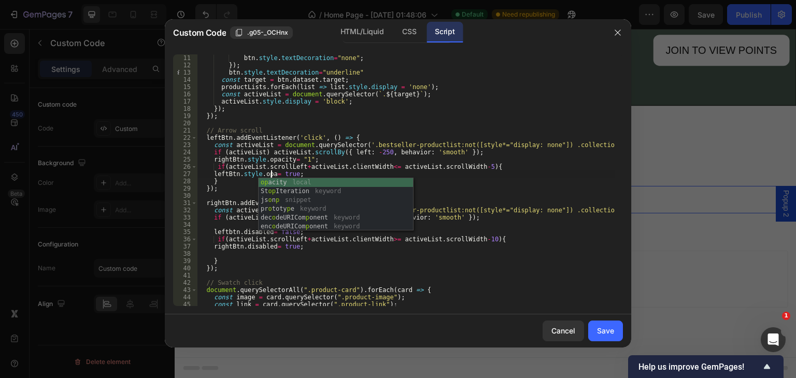
scroll to position [0, 6]
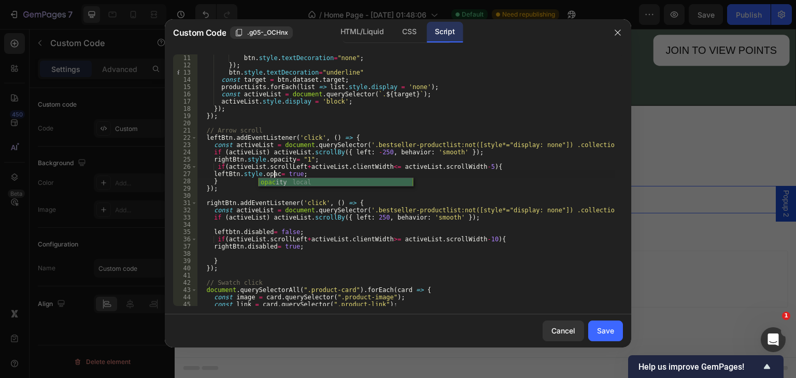
click at [269, 181] on div "opac ity local" at bounding box center [335, 191] width 154 height 26
click at [469, 155] on div "tabbtns . forEach ( btn => { btn . style . textDecoration = "none" ; }) ; btn .…" at bounding box center [406, 180] width 418 height 266
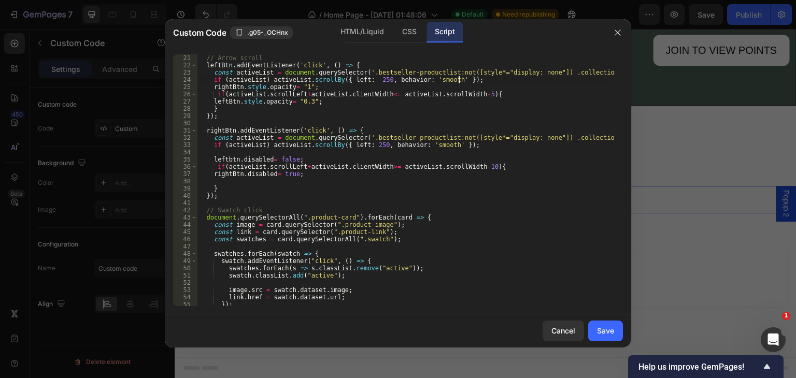
scroll to position [145, 0]
click at [267, 158] on div "// Arrow scroll leftBtn . addEventListener ( 'click' , ( ) => { const activeLis…" at bounding box center [406, 180] width 418 height 266
click at [309, 159] on div "// Arrow scroll leftBtn . addEventListener ( 'click' , ( ) => { const activeLis…" at bounding box center [406, 180] width 418 height 266
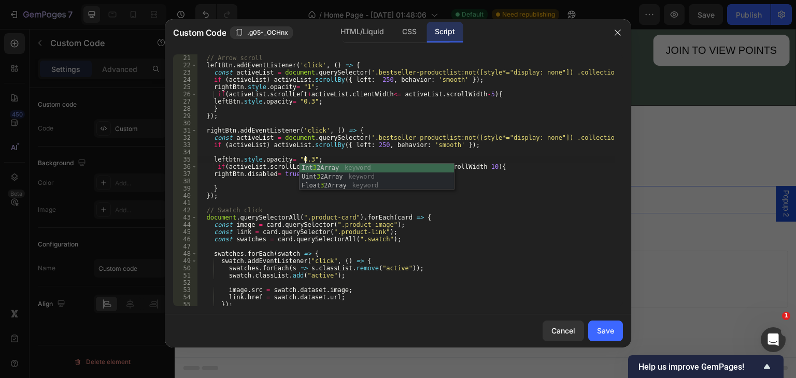
click at [284, 207] on div "// Arrow scroll leftBtn . addEventListener ( 'click' , ( ) => { const activeLis…" at bounding box center [406, 180] width 418 height 266
click at [293, 174] on div "// Arrow scroll leftBtn . addEventListener ( 'click' , ( ) => { const activeLis…" at bounding box center [406, 180] width 418 height 266
click at [275, 185] on div "// Arrow scroll leftBtn . addEventListener ( 'click' , ( ) => { const activeLis…" at bounding box center [406, 180] width 418 height 266
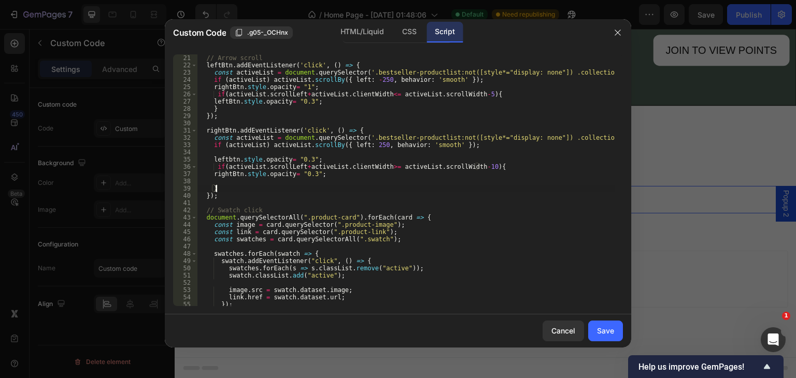
scroll to position [0, 1]
click at [305, 156] on div "// Arrow scroll leftBtn . addEventListener ( 'click' , ( ) => { const activeLis…" at bounding box center [406, 180] width 418 height 266
click at [427, 227] on div "// Arrow scroll leftBtn . addEventListener ( 'click' , ( ) => { const activeLis…" at bounding box center [406, 180] width 418 height 266
type textarea "const image = card.querySelector(".product-image");"
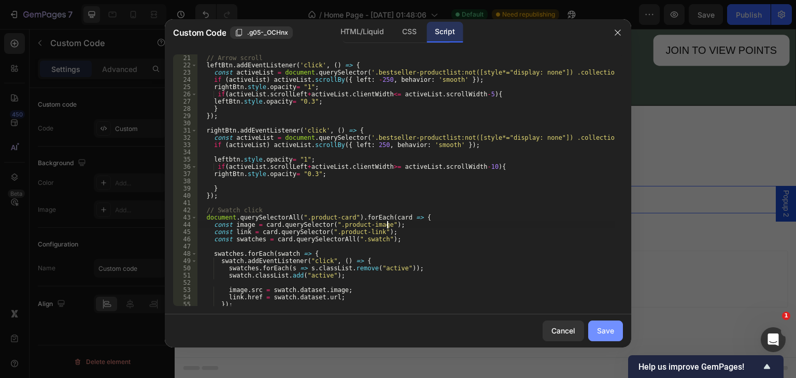
click at [603, 327] on div "Save" at bounding box center [605, 330] width 17 height 11
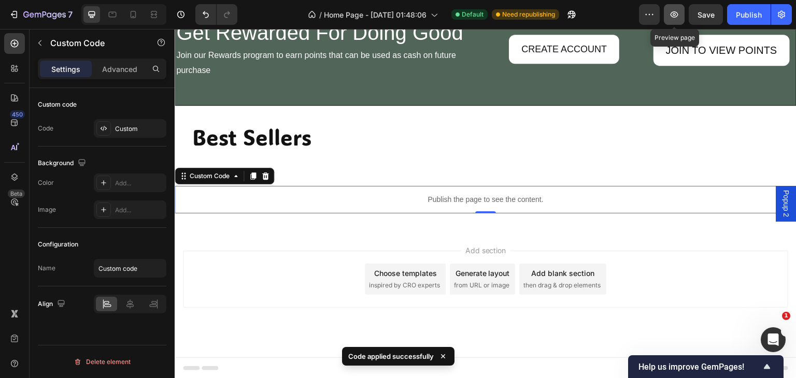
click at [675, 12] on icon "button" at bounding box center [674, 14] width 8 height 6
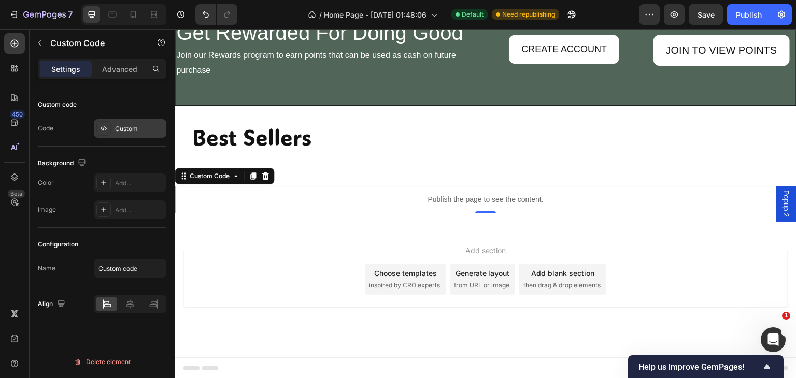
click at [122, 123] on div "Custom" at bounding box center [130, 128] width 73 height 19
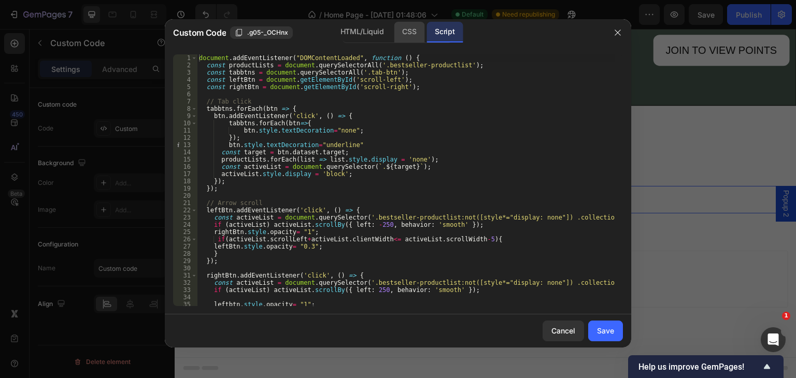
click at [405, 31] on div "CSS" at bounding box center [409, 32] width 31 height 21
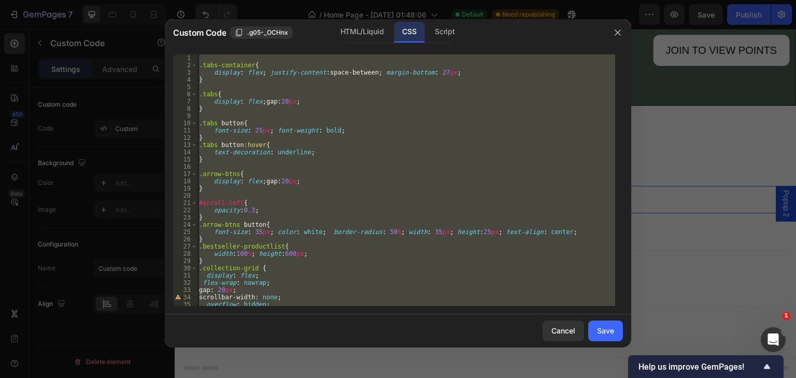
click at [239, 208] on div ".tabs-container { display : flex ; justify-content : space-between ; margin-bot…" at bounding box center [406, 180] width 418 height 252
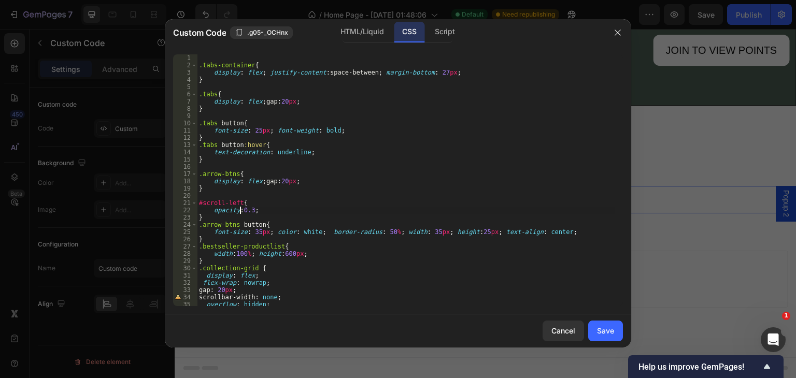
scroll to position [0, 3]
click at [439, 30] on div "Script" at bounding box center [444, 32] width 36 height 21
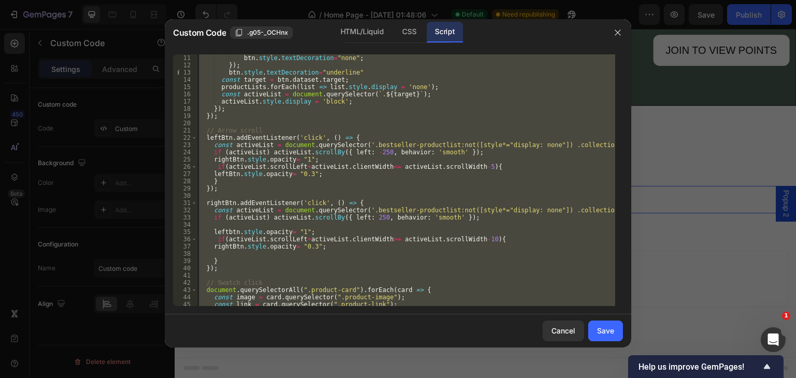
scroll to position [0, 0]
click at [301, 230] on div "tabbtns . forEach ( btn => { btn . style . textDecoration = "none" ; }) ; btn .…" at bounding box center [406, 180] width 418 height 252
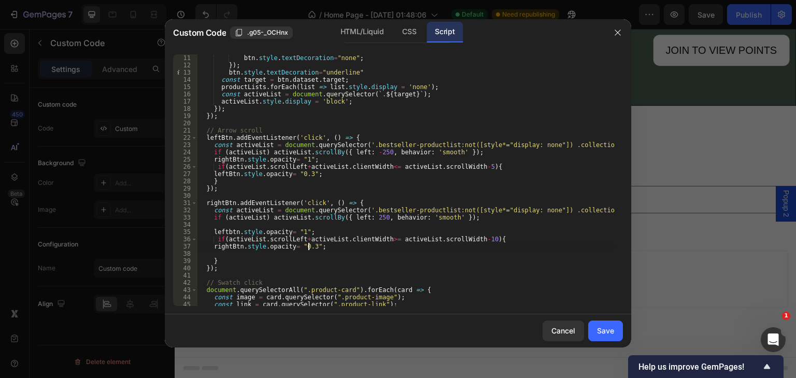
drag, startPoint x: 310, startPoint y: 246, endPoint x: 310, endPoint y: 263, distance: 17.1
click at [310, 247] on div "tabbtns . forEach ( btn => { btn . style . textDecoration = "none" ; }) ; btn .…" at bounding box center [406, 180] width 418 height 266
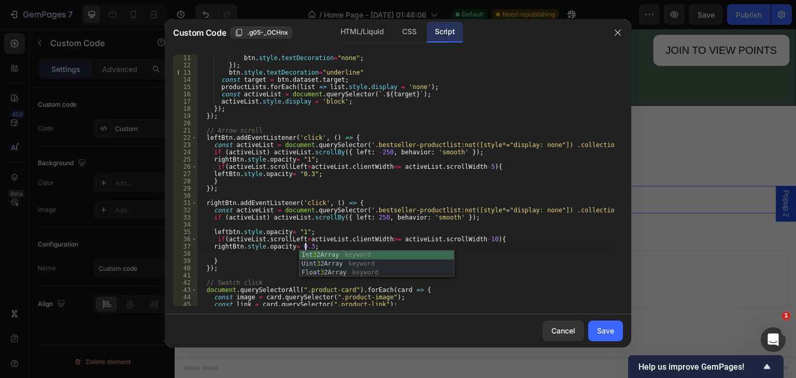
click at [301, 230] on div "tabbtns . forEach ( btn => { btn . style . textDecoration = "none" ; }) ; btn .…" at bounding box center [406, 180] width 418 height 266
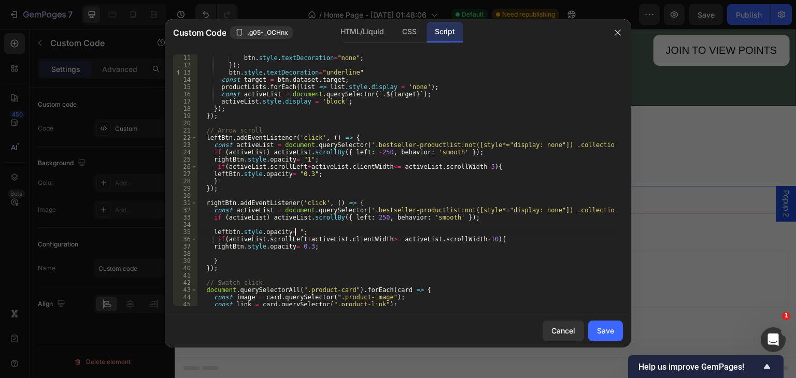
scroll to position [0, 7]
click at [308, 175] on div "tabbtns . forEach ( btn => { btn . style . textDecoration = "none" ; }) ; btn .…" at bounding box center [406, 180] width 418 height 266
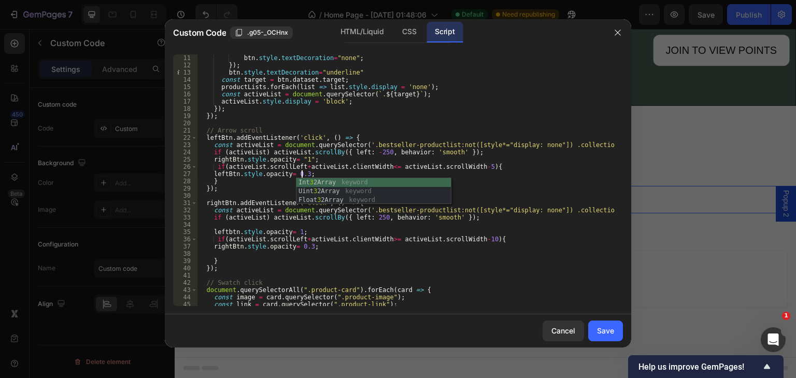
click at [303, 156] on div "tabbtns . forEach ( btn => { btn . style . textDecoration = "none" ; }) ; btn .…" at bounding box center [406, 180] width 418 height 266
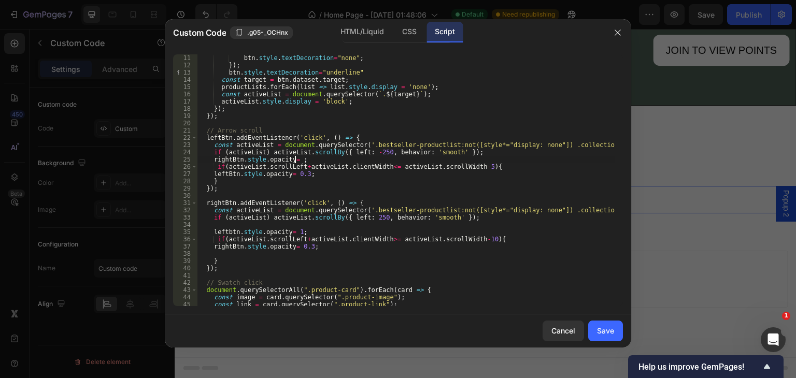
scroll to position [0, 8]
click at [345, 127] on div "tabbtns . forEach ( btn => { btn . style . textDecoration = "none" ; }) ; btn .…" at bounding box center [406, 180] width 418 height 266
type textarea "// Arrow scroll"
click at [604, 331] on div "Save" at bounding box center [605, 330] width 17 height 11
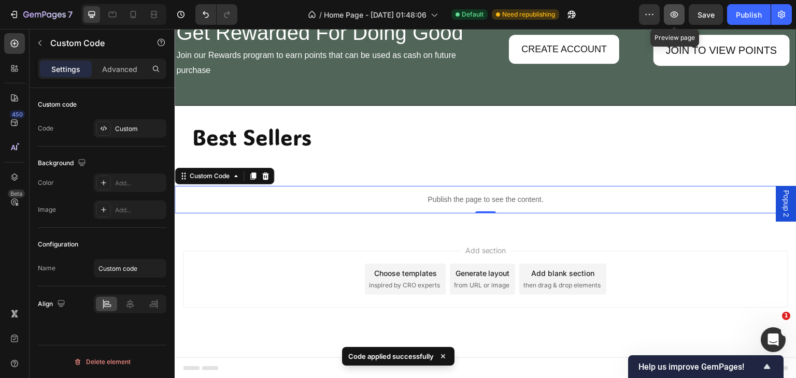
click at [673, 15] on icon "button" at bounding box center [673, 14] width 3 height 3
click at [675, 11] on icon "button" at bounding box center [674, 14] width 8 height 6
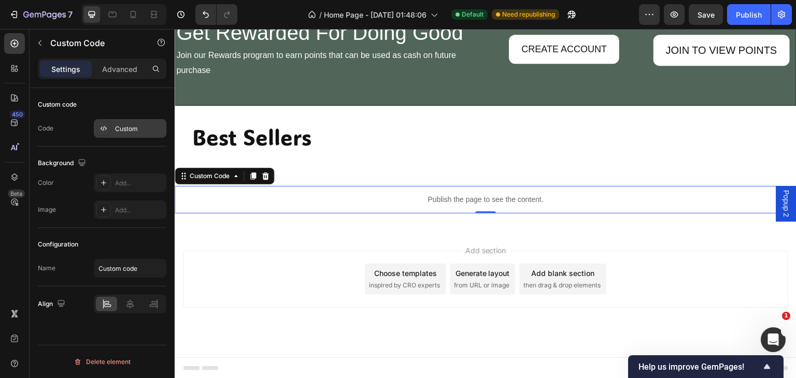
click at [131, 127] on div "Custom" at bounding box center [139, 128] width 49 height 9
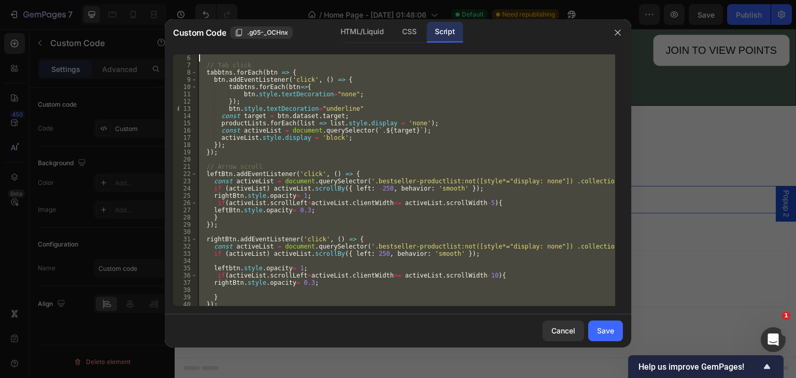
scroll to position [0, 0]
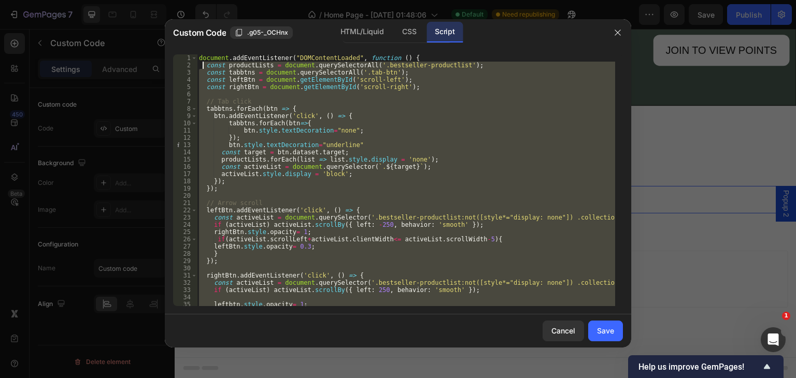
drag, startPoint x: 227, startPoint y: 276, endPoint x: 203, endPoint y: 64, distance: 213.2
click at [203, 64] on div "document . addEventListener ( "DOMContentLoaded" , function ( ) { const product…" at bounding box center [406, 187] width 418 height 266
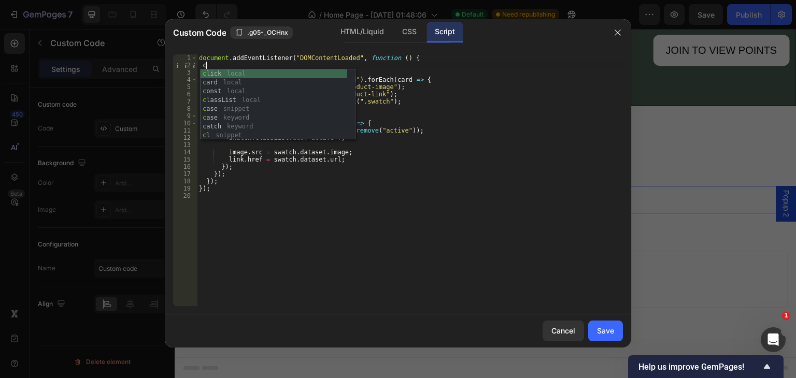
type textarea "c"
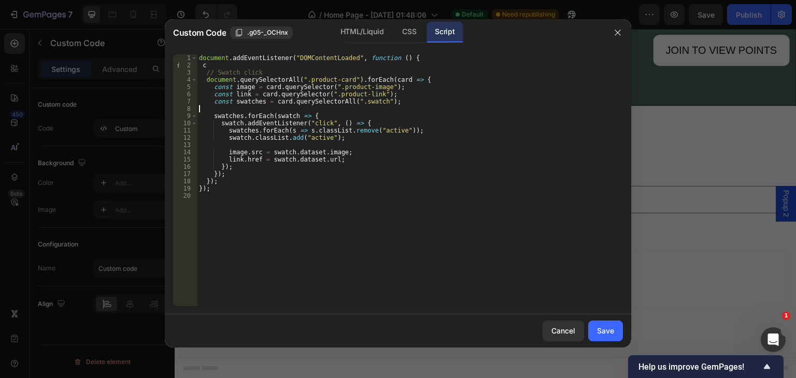
click at [402, 110] on div "document . addEventListener ( "DOMContentLoaded" , function ( ) { c // Swatch c…" at bounding box center [410, 187] width 426 height 266
click at [208, 65] on div "document . addEventListener ( "DOMContentLoaded" , function ( ) { c // Swatch c…" at bounding box center [410, 187] width 426 height 266
type textarea "c"
paste textarea
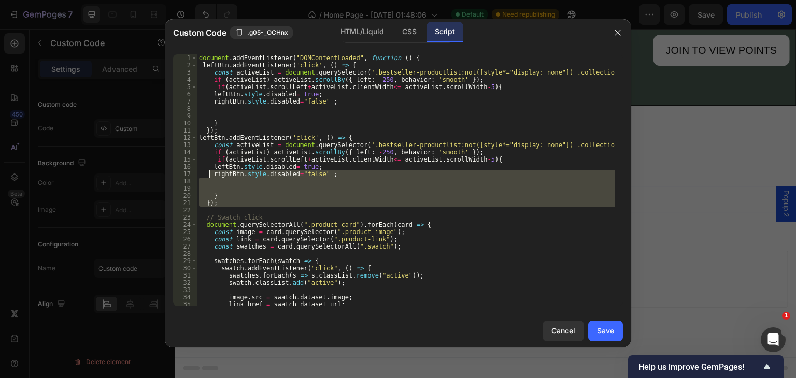
drag, startPoint x: 209, startPoint y: 212, endPoint x: 208, endPoint y: 177, distance: 35.7
click at [208, 177] on div "document . addEventListener ( "DOMContentLoaded" , function ( ) { leftBtn . add…" at bounding box center [406, 187] width 418 height 266
type textarea "rightBtn.style.disabled="false" ;"
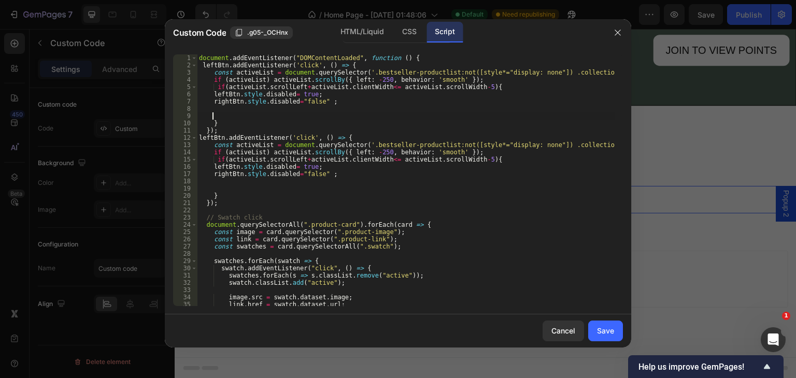
click at [354, 114] on div "document . addEventListener ( "DOMContentLoaded" , function ( ) { leftBtn . add…" at bounding box center [406, 187] width 418 height 266
click at [615, 32] on icon "button" at bounding box center [617, 32] width 8 height 8
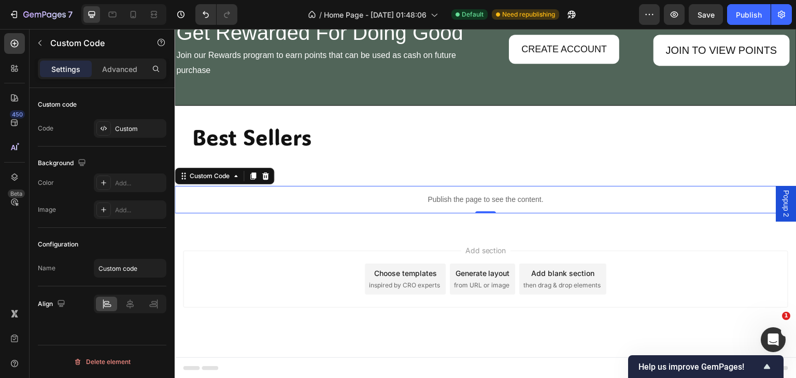
click at [211, 194] on p "Publish the page to see the content." at bounding box center [486, 199] width 622 height 11
click at [136, 128] on div "Custom" at bounding box center [139, 128] width 49 height 9
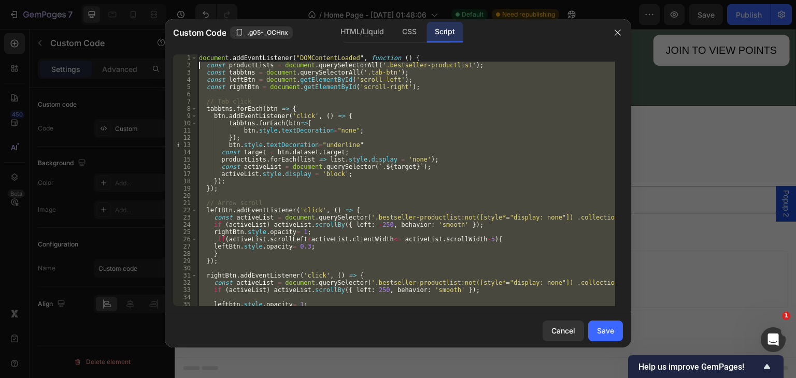
drag, startPoint x: 222, startPoint y: 271, endPoint x: 195, endPoint y: 64, distance: 209.0
click at [195, 64] on div "}); 1 2 3 4 5 6 7 8 9 10 11 12 13 14 15 16 17 18 19 20 21 22 23 24 25 26 27 28 …" at bounding box center [398, 180] width 450 height 252
click at [412, 148] on div "document . addEventListener ( "DOMContentLoaded" , function ( ) { const product…" at bounding box center [406, 180] width 418 height 252
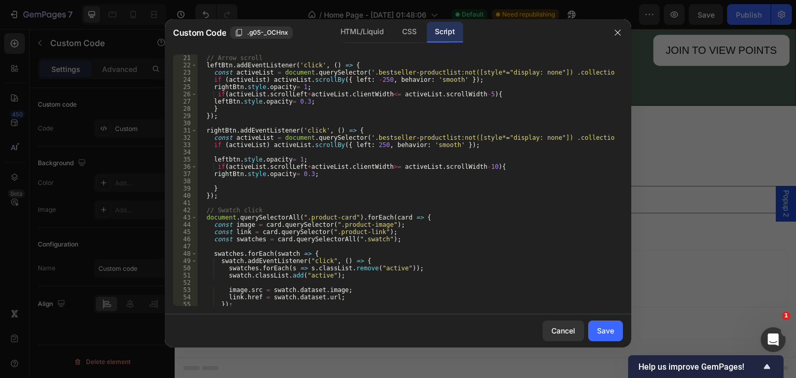
scroll to position [145, 0]
click at [230, 158] on div "// Arrow scroll leftBtn . addEventListener ( 'click' , ( ) => { const activeLis…" at bounding box center [406, 180] width 418 height 266
type textarea "leftBtn.style.opacity= 1;"
click at [261, 183] on div "// Arrow scroll leftBtn . addEventListener ( 'click' , ( ) => { const activeLis…" at bounding box center [406, 180] width 418 height 266
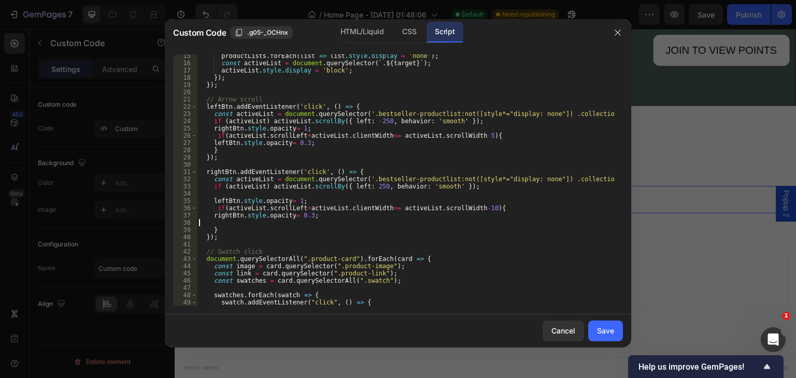
scroll to position [104, 0]
drag, startPoint x: 598, startPoint y: 330, endPoint x: 524, endPoint y: 203, distance: 147.2
click at [599, 330] on div "Save" at bounding box center [605, 330] width 17 height 11
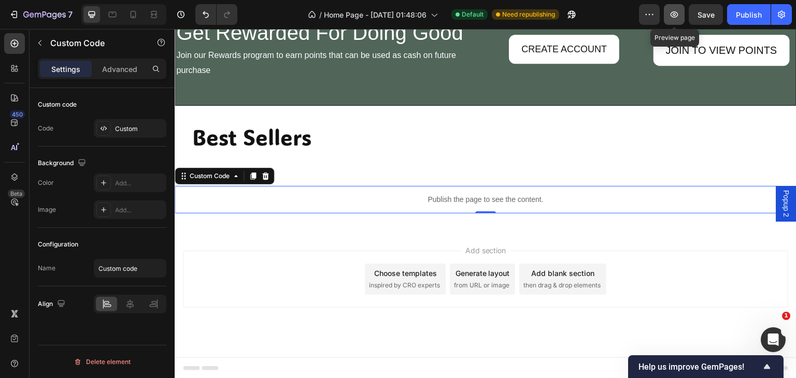
click at [679, 19] on icon "button" at bounding box center [674, 14] width 10 height 10
click at [127, 131] on div "Custom" at bounding box center [139, 128] width 49 height 9
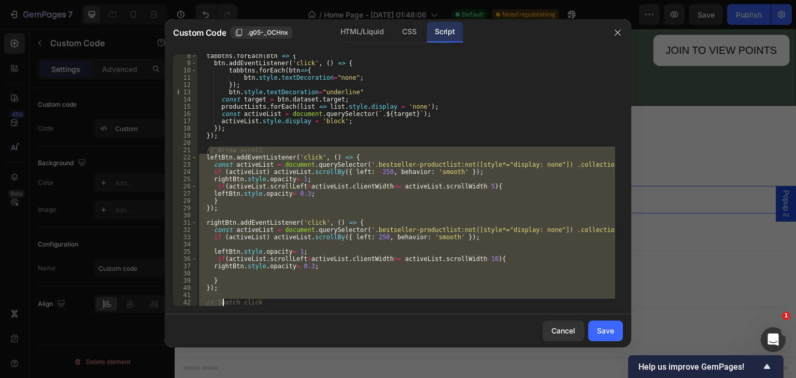
scroll to position [118, 0]
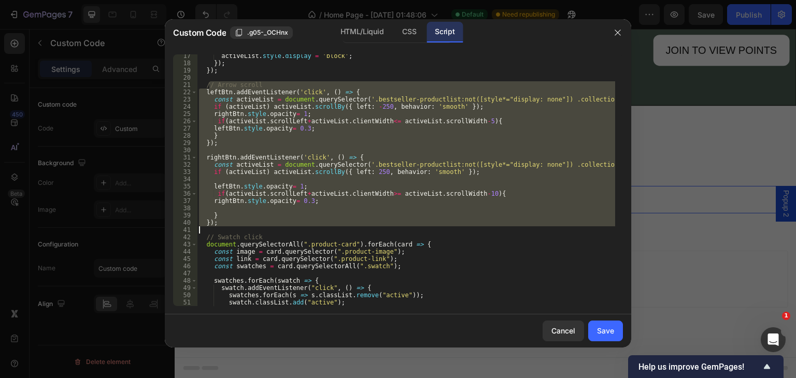
drag, startPoint x: 208, startPoint y: 202, endPoint x: 226, endPoint y: 233, distance: 35.8
click at [226, 233] on div "activeList . style . display = 'block' ; }) ; }) ; // Arrow scroll leftBtn . ad…" at bounding box center [406, 185] width 418 height 266
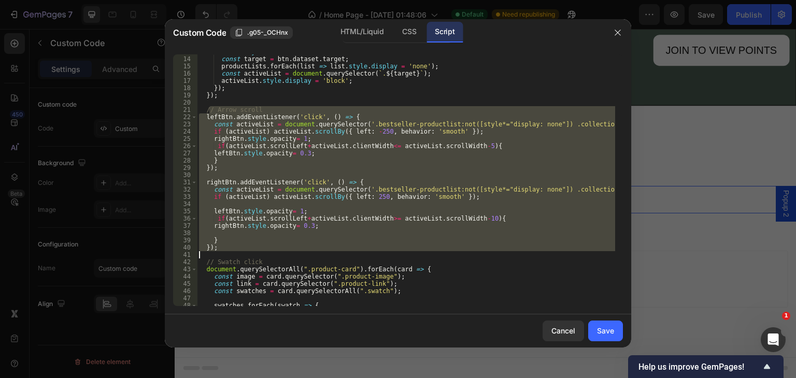
scroll to position [92, 0]
type textarea "/"
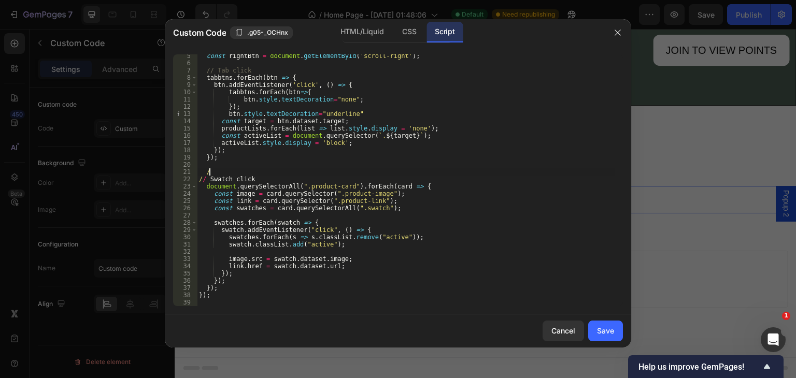
scroll to position [31, 0]
paste textarea
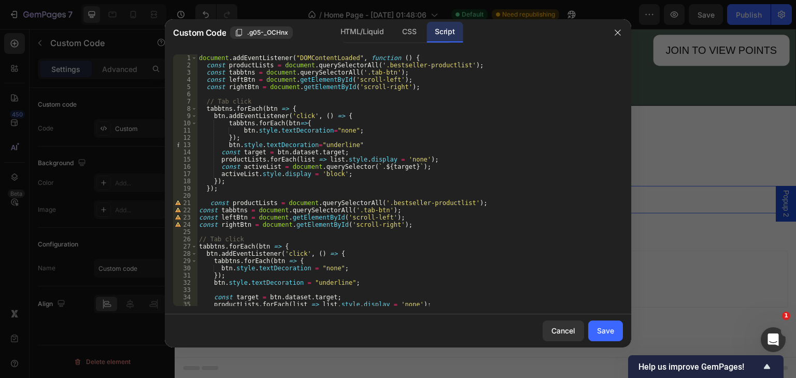
scroll to position [0, 0]
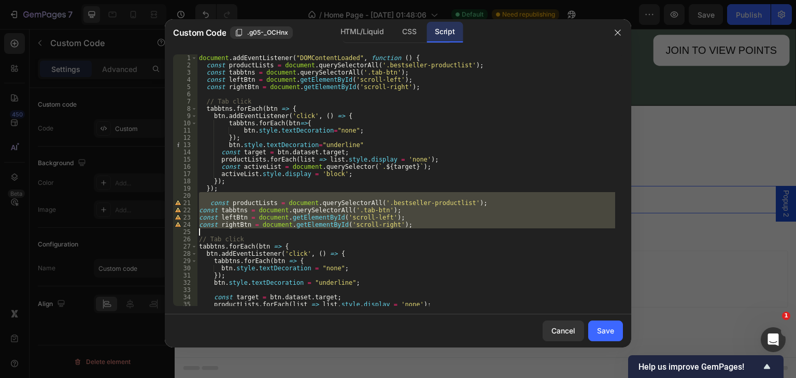
drag, startPoint x: 213, startPoint y: 214, endPoint x: 409, endPoint y: 232, distance: 196.5
click at [409, 232] on div "document . addEventListener ( "DOMContentLoaded" , function ( ) { const product…" at bounding box center [406, 187] width 418 height 266
type textarea "const rightBtn = document.getElementById('scroll-right');"
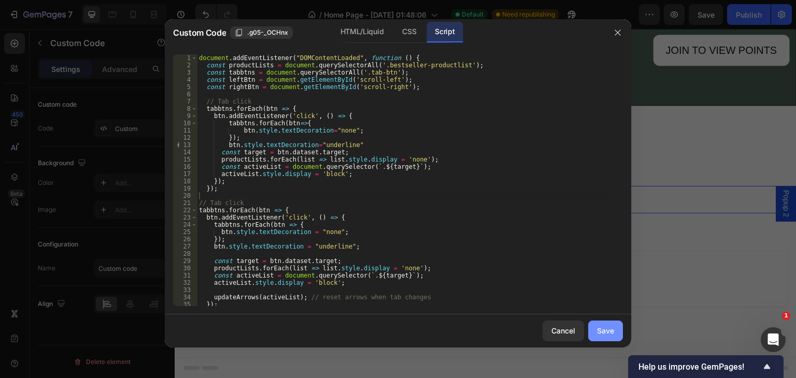
click at [607, 331] on div "Save" at bounding box center [605, 330] width 17 height 11
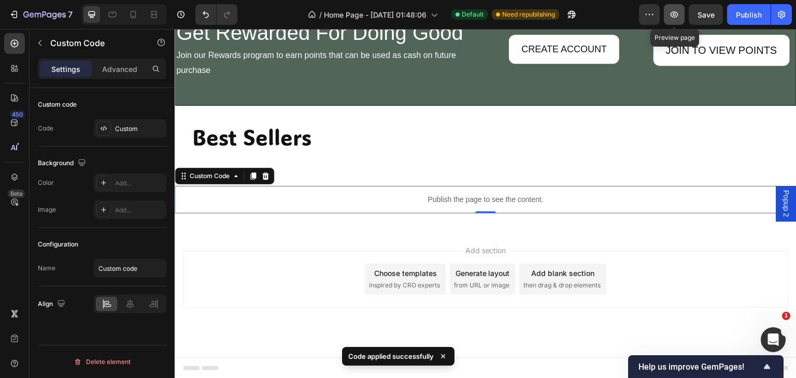
click at [673, 16] on icon "button" at bounding box center [674, 14] width 10 height 10
click at [673, 9] on button "button" at bounding box center [674, 14] width 21 height 21
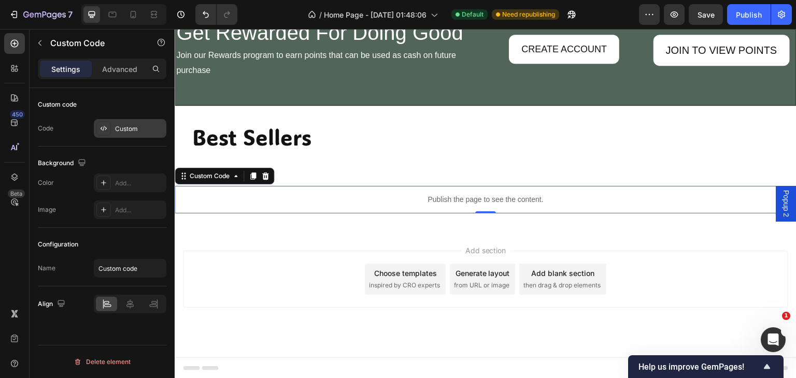
click at [135, 131] on div "Custom" at bounding box center [139, 128] width 49 height 9
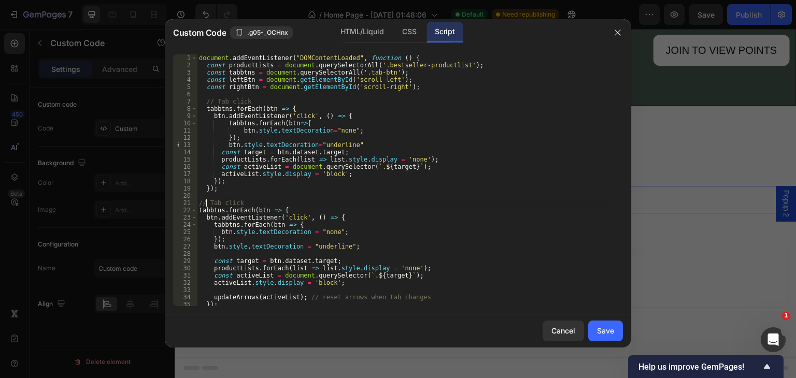
click at [207, 201] on div "document . addEventListener ( "DOMContentLoaded" , function ( ) { const product…" at bounding box center [406, 187] width 418 height 266
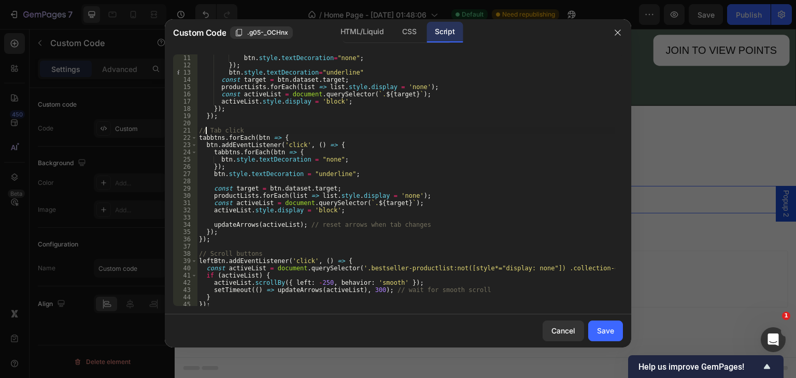
scroll to position [73, 0]
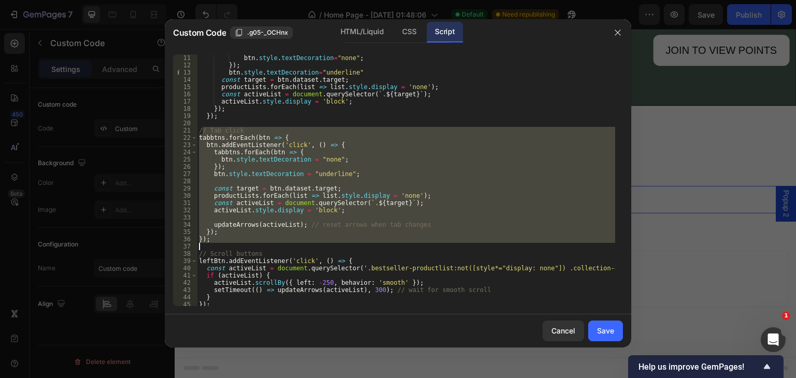
drag, startPoint x: 201, startPoint y: 129, endPoint x: 205, endPoint y: 248, distance: 119.2
click at [205, 248] on div "tabbtns . forEach ( btn => { btn . style . textDecoration = "none" ; }) ; btn .…" at bounding box center [406, 180] width 418 height 266
type textarea "/"
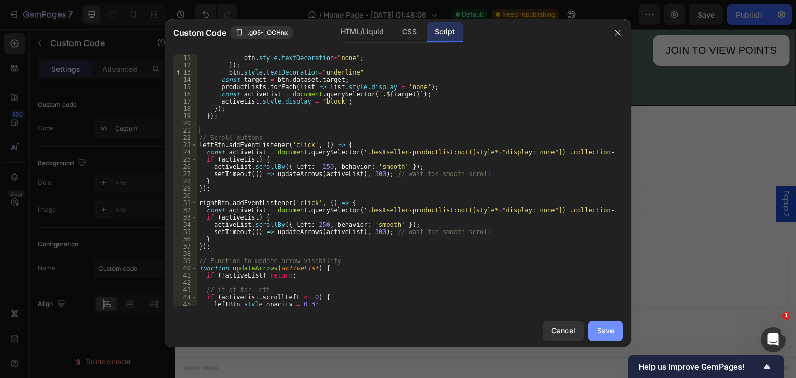
click at [602, 332] on div "Save" at bounding box center [605, 330] width 17 height 11
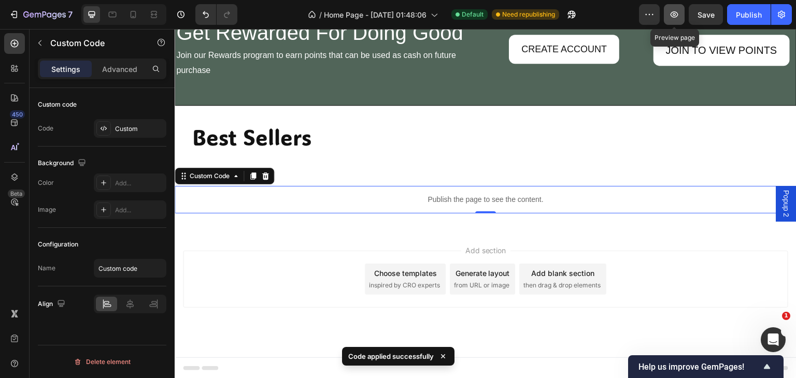
click at [673, 12] on icon "button" at bounding box center [674, 14] width 8 height 6
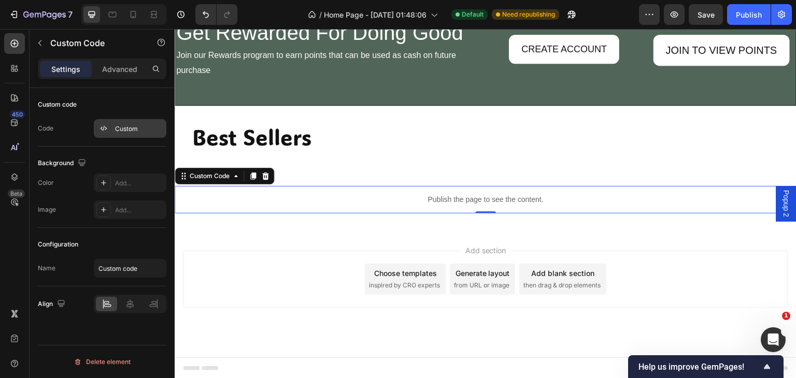
click at [130, 125] on div "Custom" at bounding box center [139, 128] width 49 height 9
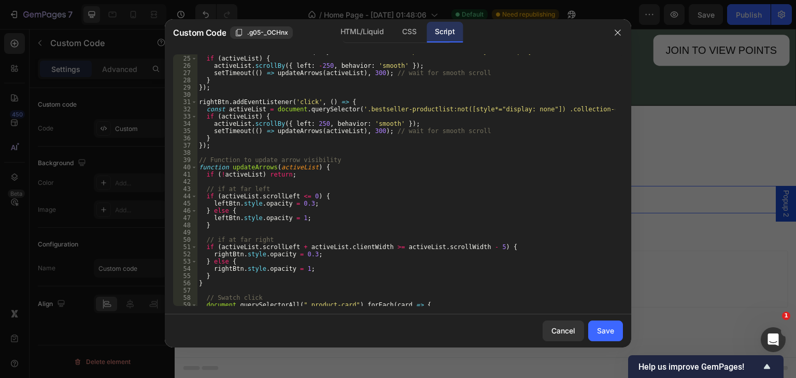
scroll to position [246, 0]
